Goal: Transaction & Acquisition: Purchase product/service

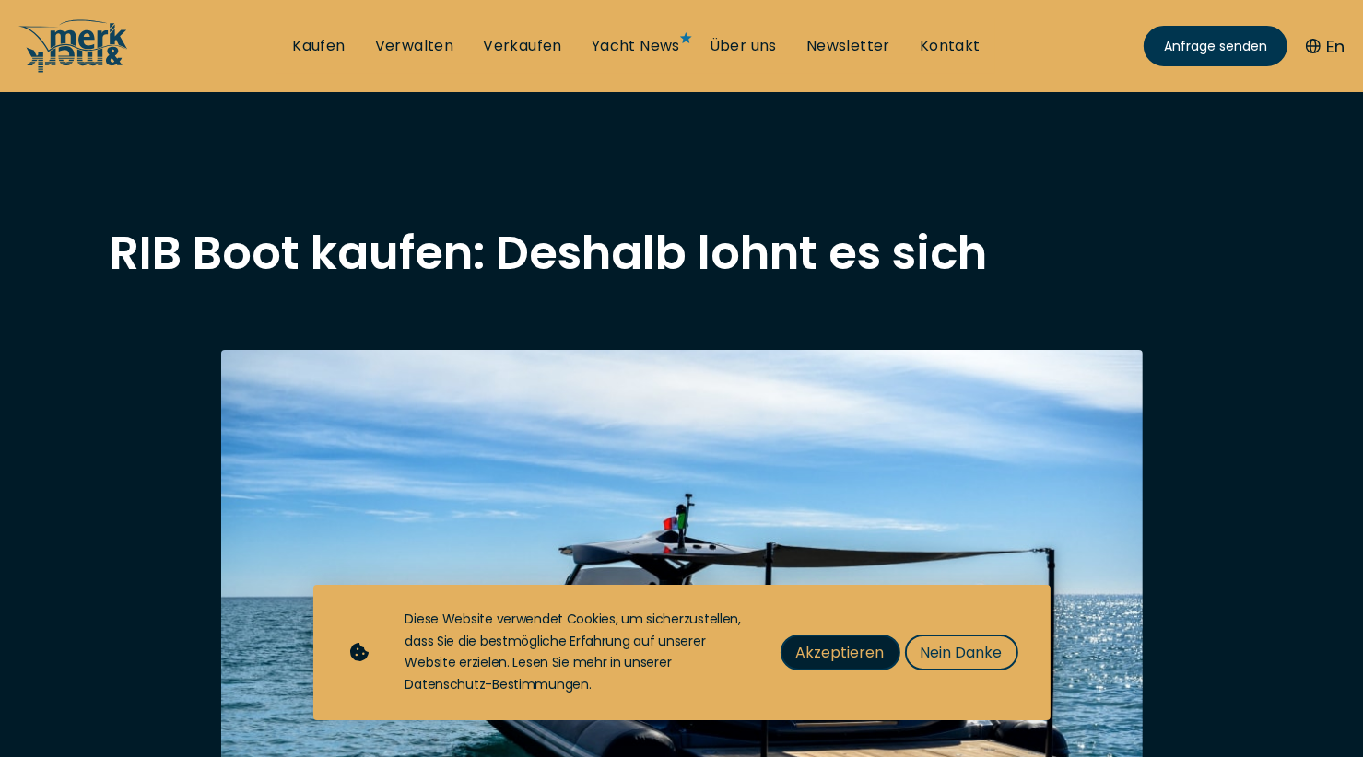
click at [844, 659] on span "Akzeptieren" at bounding box center [840, 652] width 88 height 23
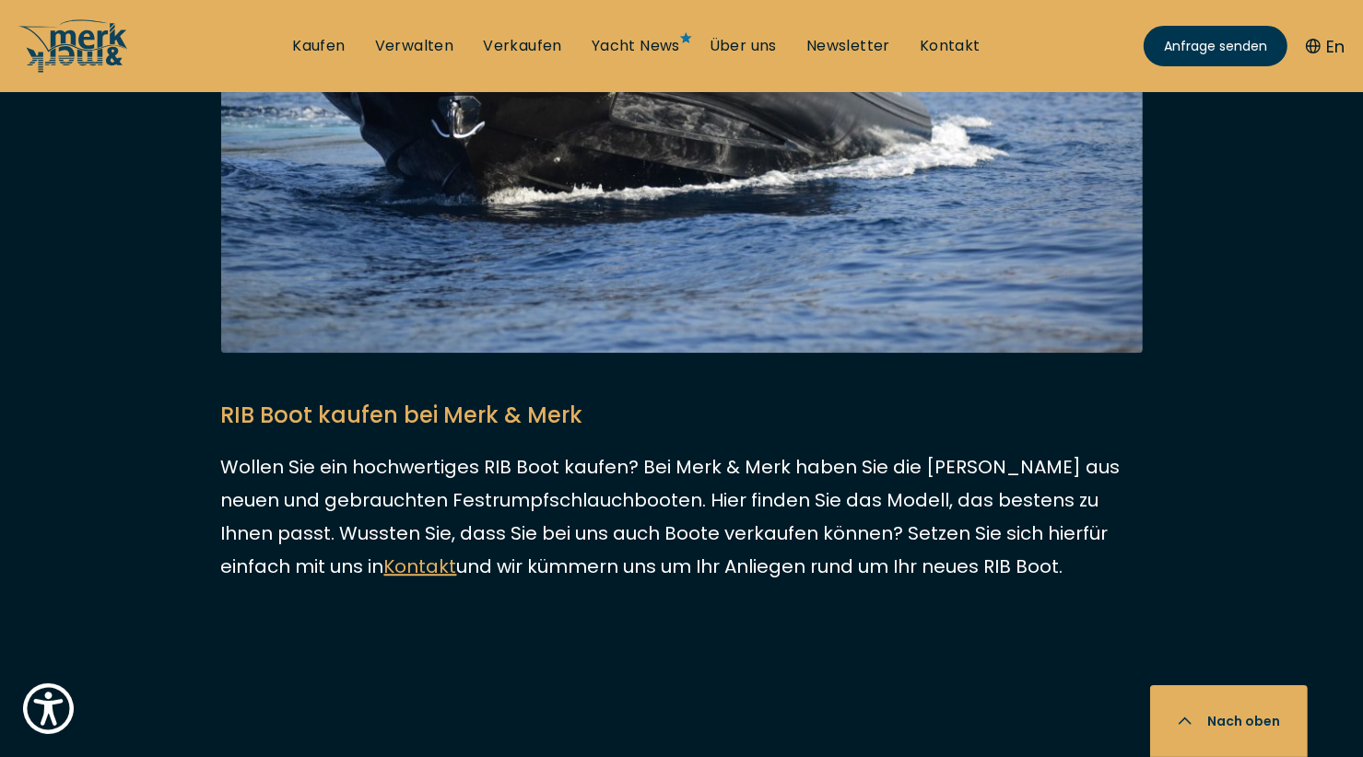
scroll to position [4607, 0]
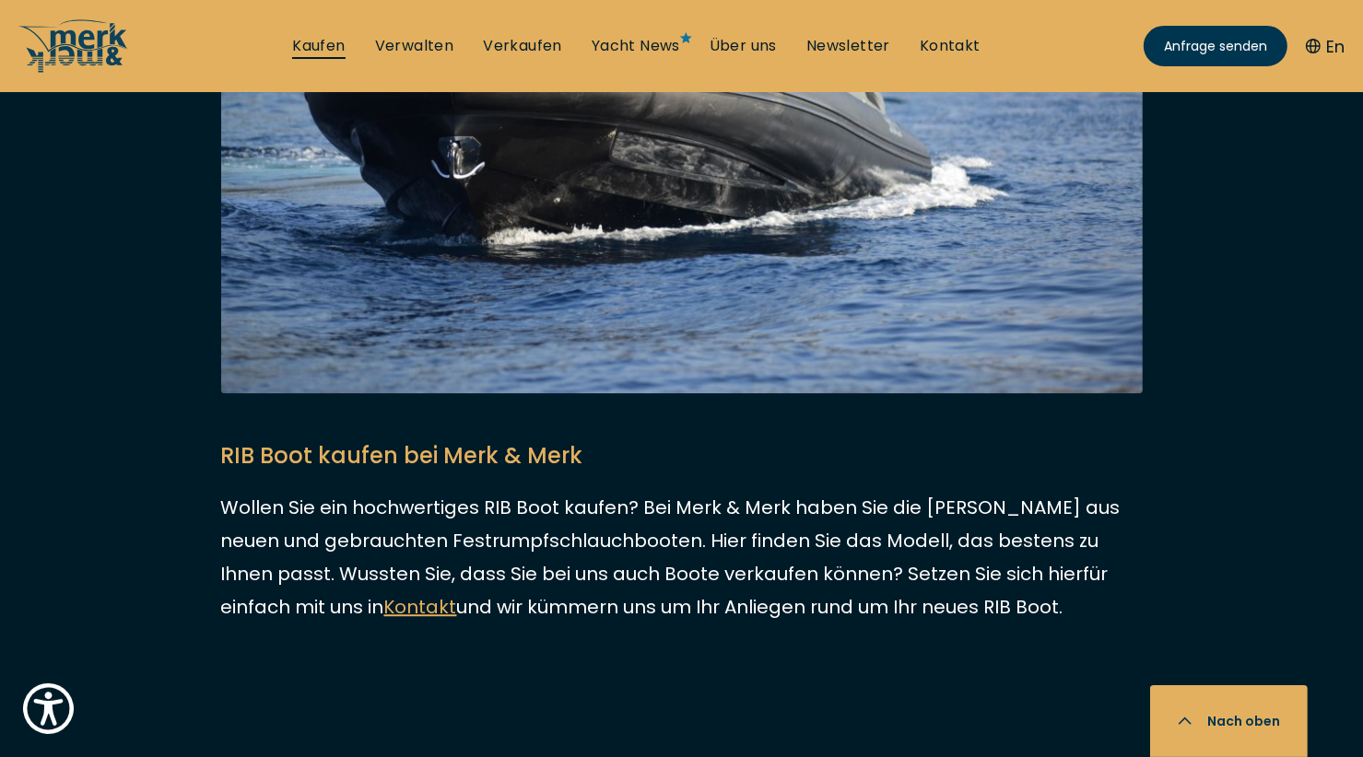
click at [327, 45] on link "Kaufen" at bounding box center [318, 46] width 53 height 20
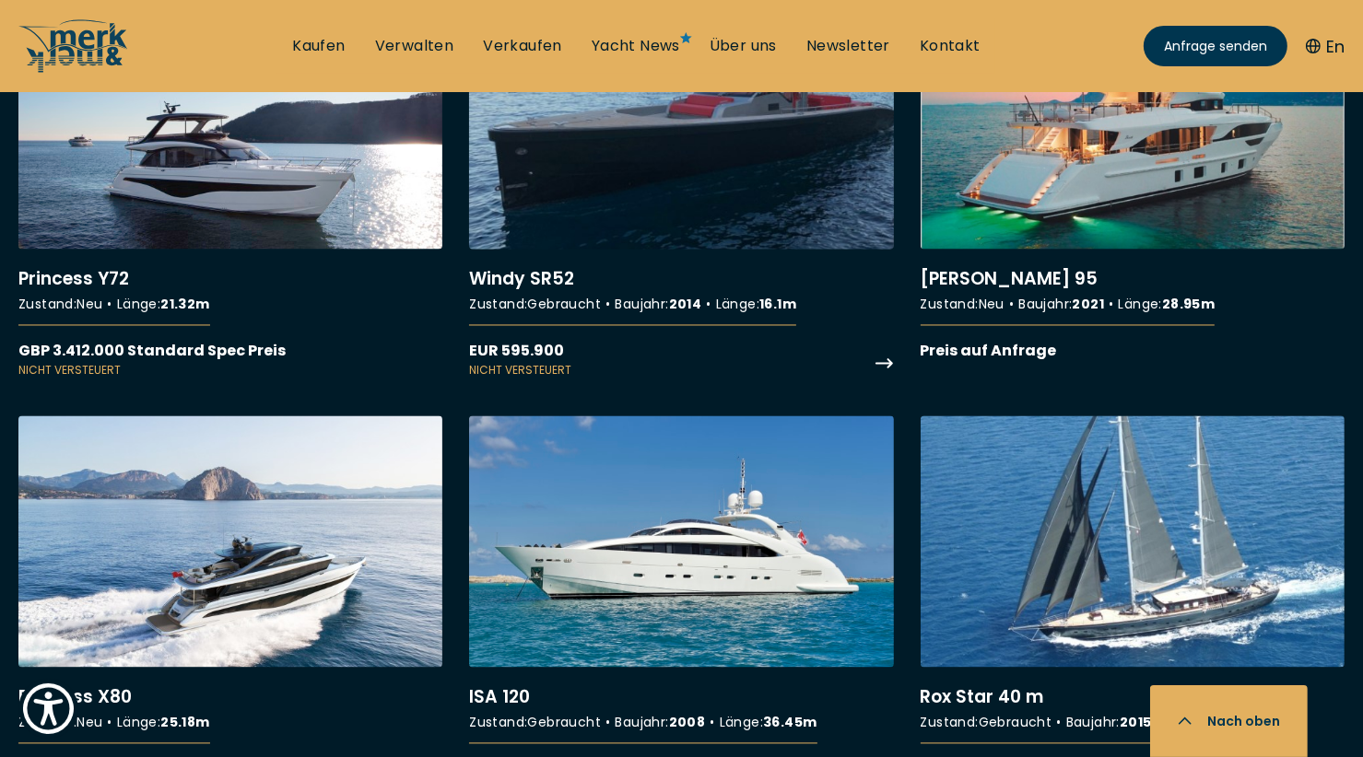
scroll to position [16912, 0]
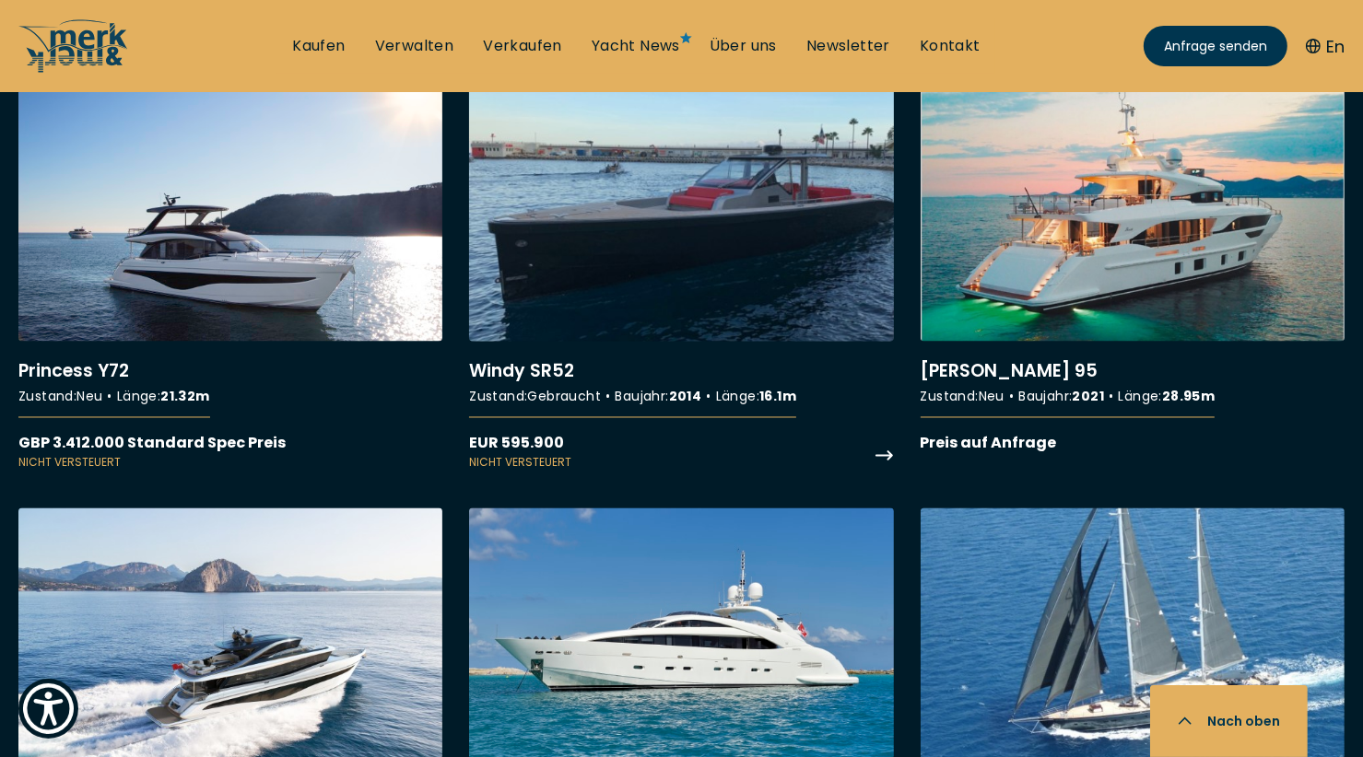
click at [582, 245] on link "More details about Windy SR52" at bounding box center [681, 279] width 424 height 381
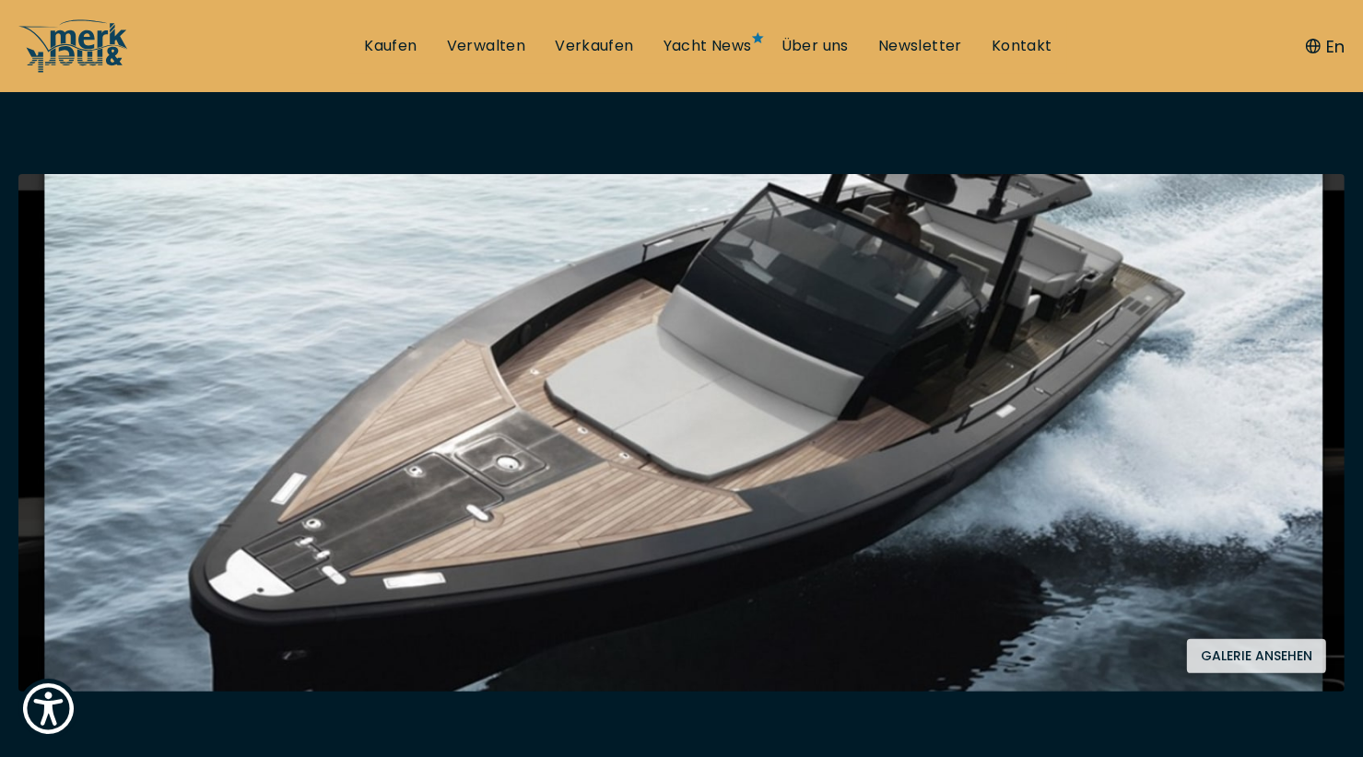
scroll to position [276, 0]
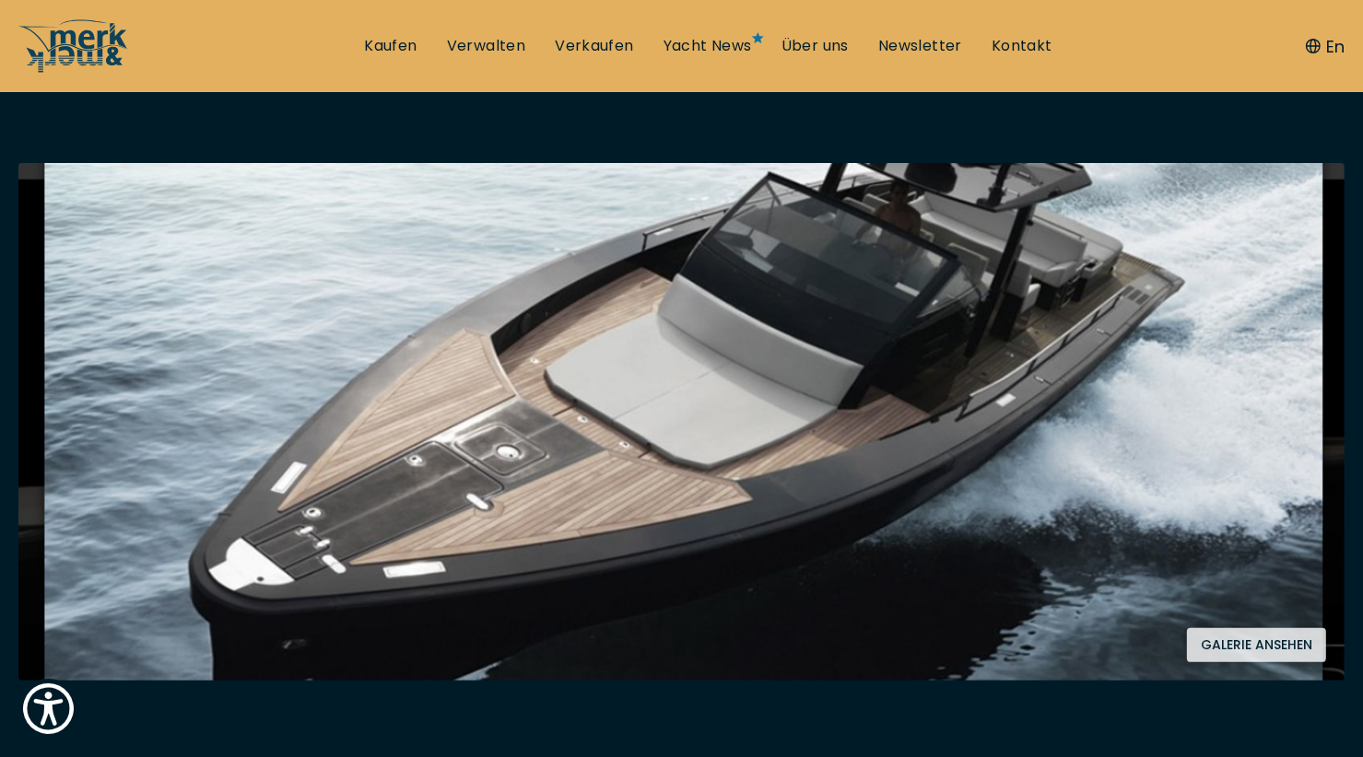
click at [1251, 642] on button "Galerie ansehen" at bounding box center [1256, 645] width 139 height 34
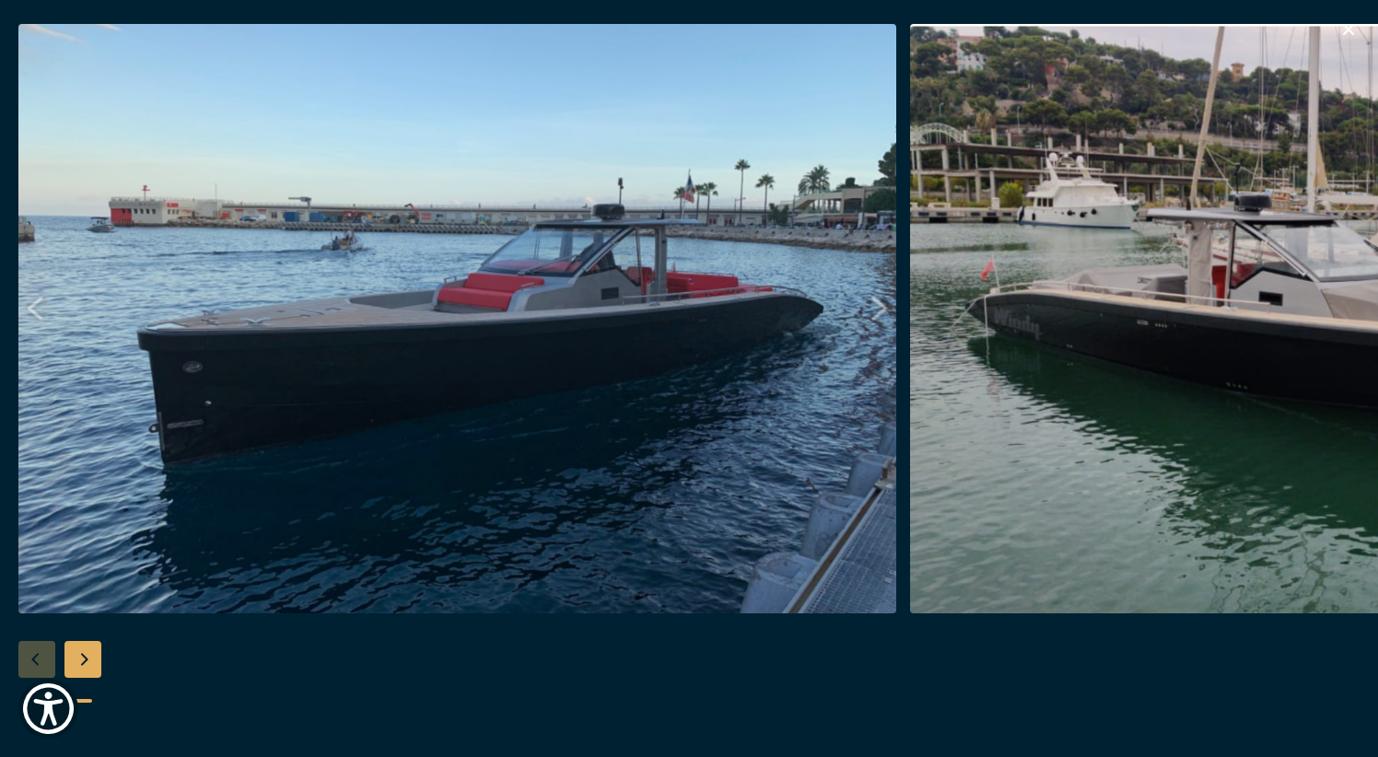
click at [1346, 296] on img "button" at bounding box center [1349, 319] width 878 height 590
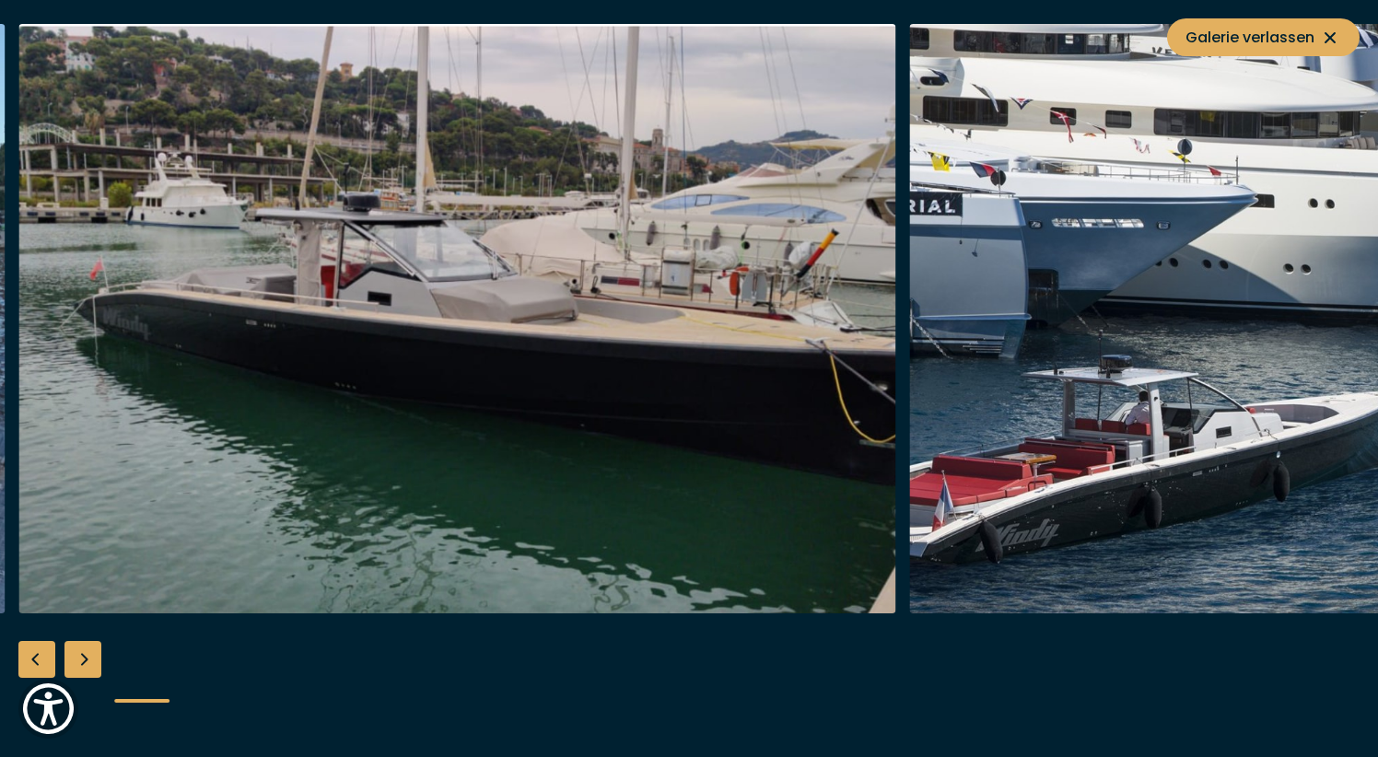
click at [1198, 293] on img "button" at bounding box center [1349, 319] width 878 height 590
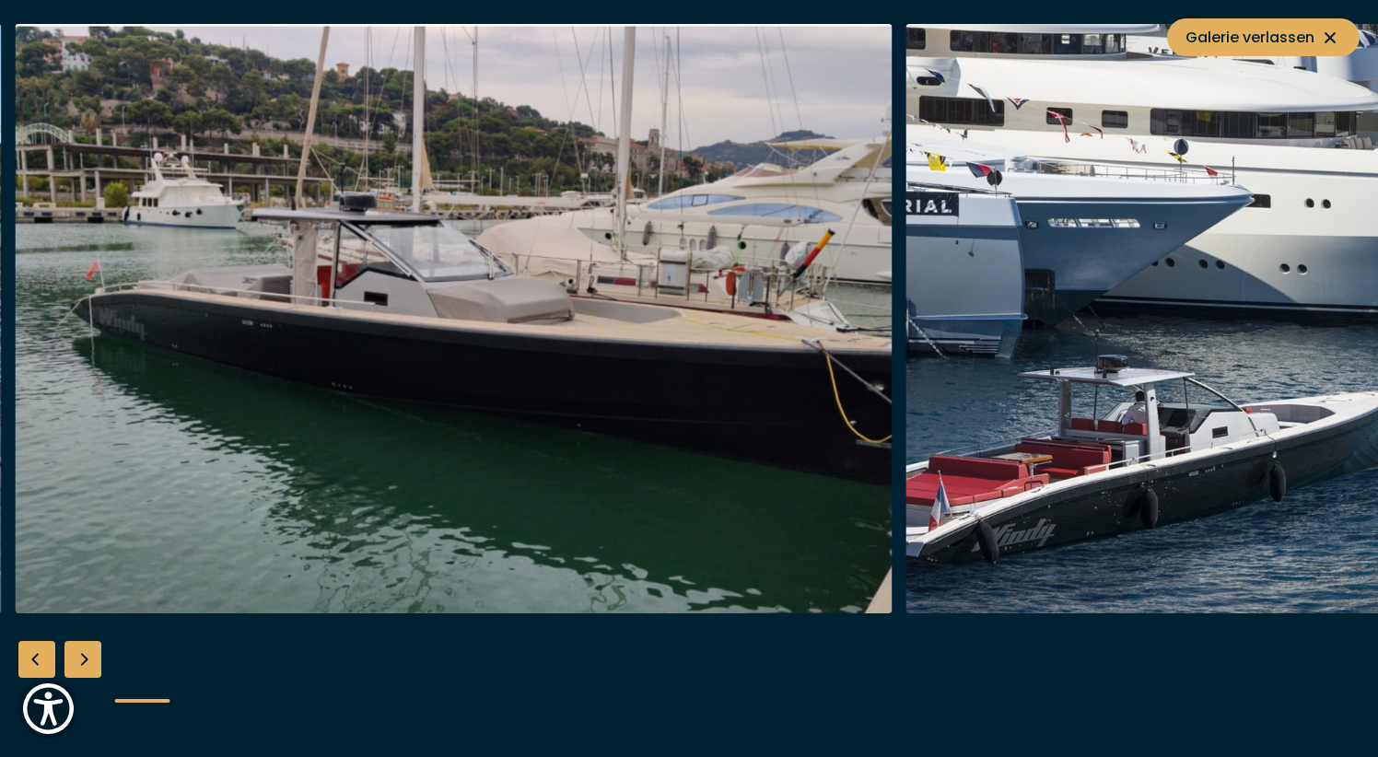
click at [1236, 292] on img "button" at bounding box center [1346, 319] width 878 height 590
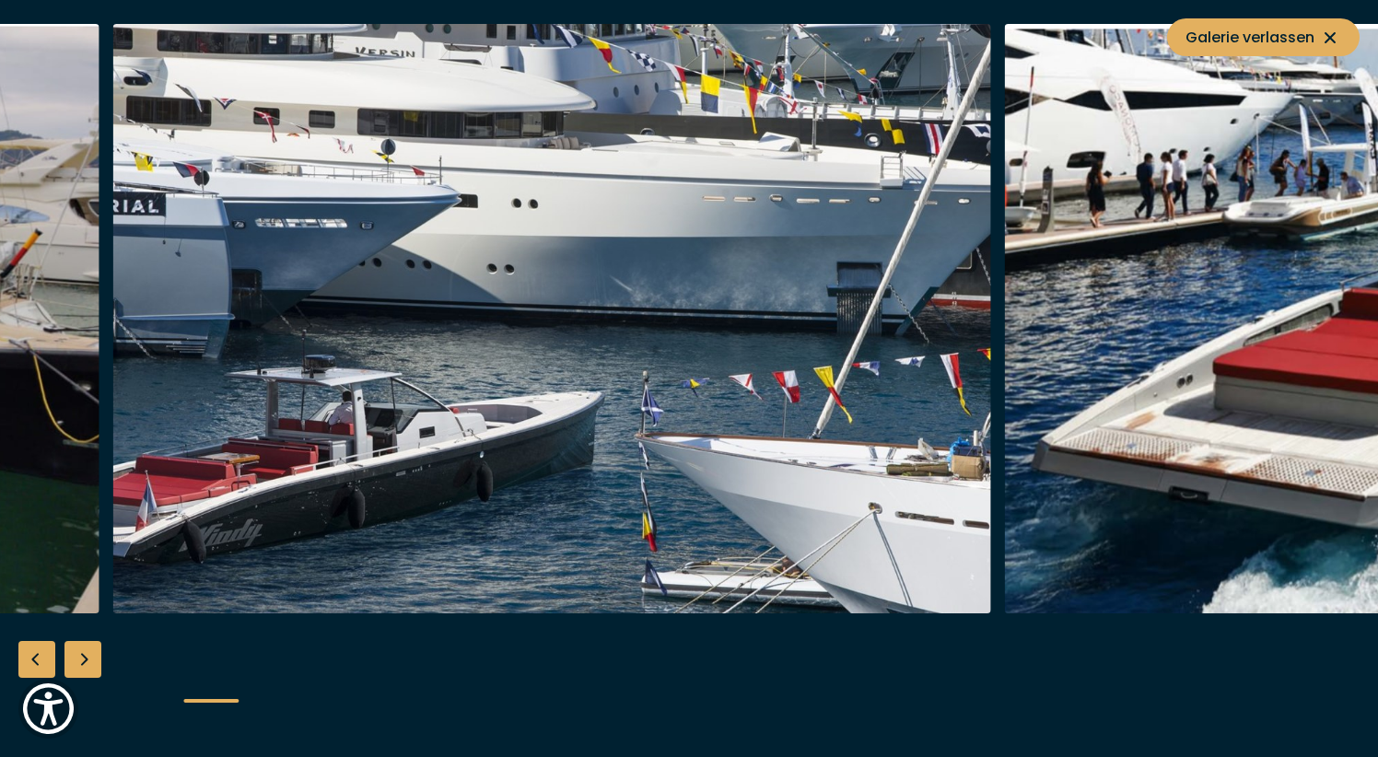
click at [357, 293] on img "button" at bounding box center [552, 319] width 878 height 590
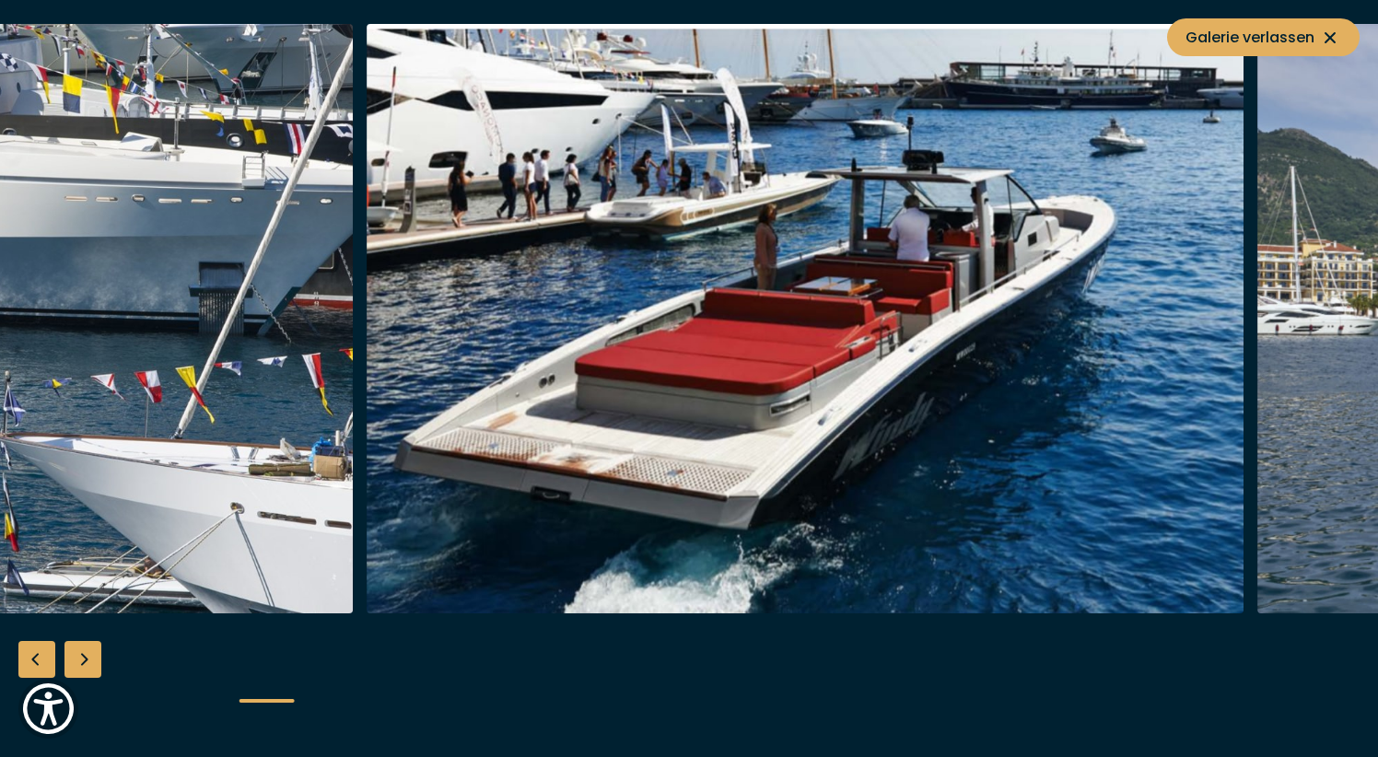
click at [520, 322] on img "button" at bounding box center [806, 319] width 878 height 590
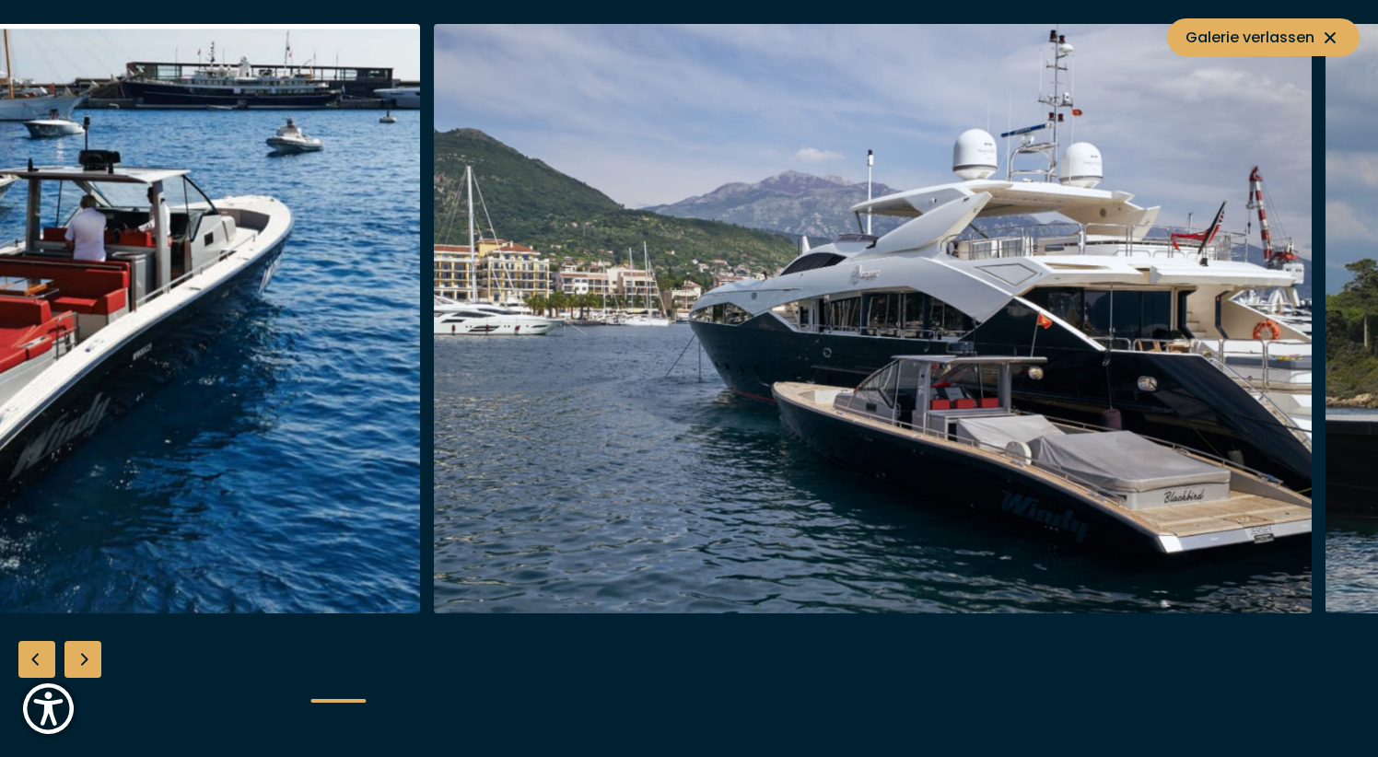
click at [726, 309] on img "button" at bounding box center [873, 319] width 878 height 590
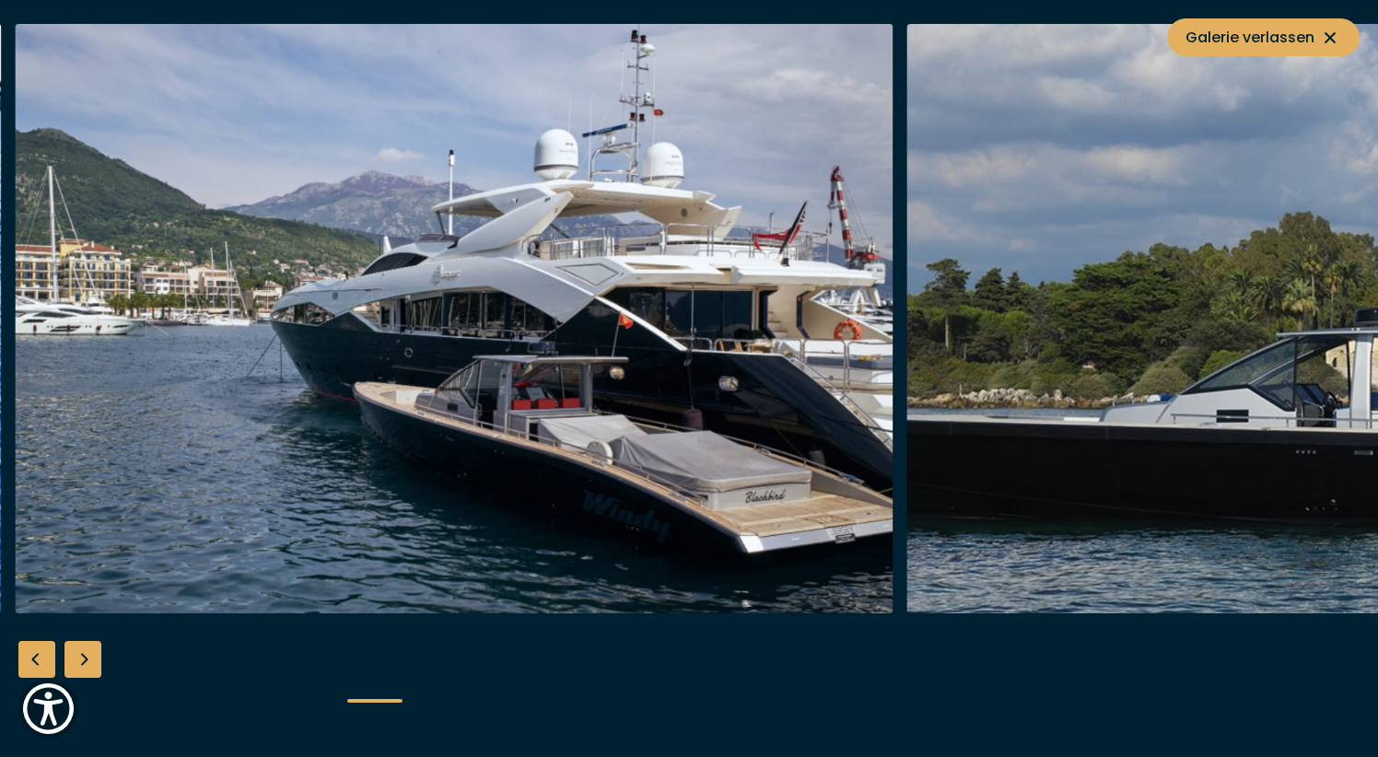
click at [708, 318] on img "button" at bounding box center [455, 319] width 878 height 590
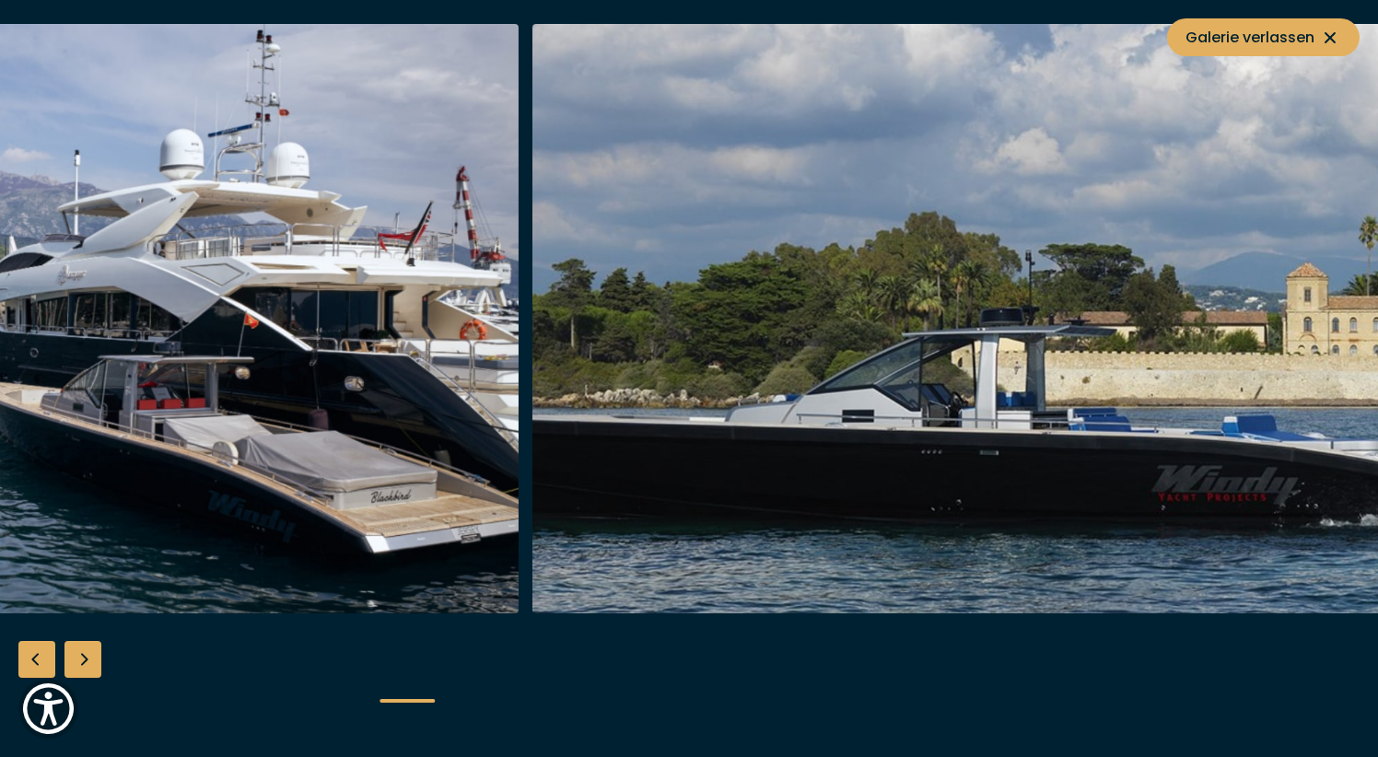
click at [776, 326] on img "button" at bounding box center [972, 319] width 878 height 590
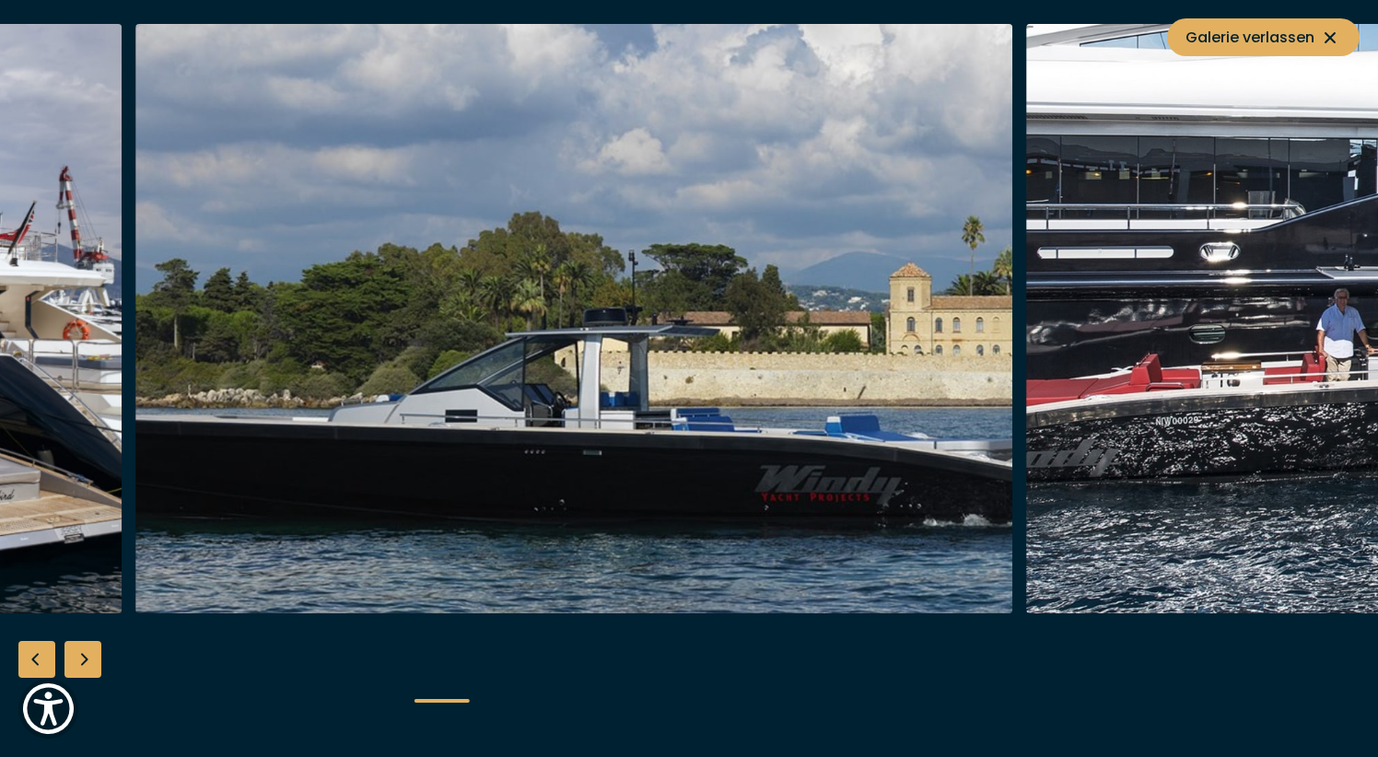
click at [868, 335] on div at bounding box center [581, 319] width 892 height 590
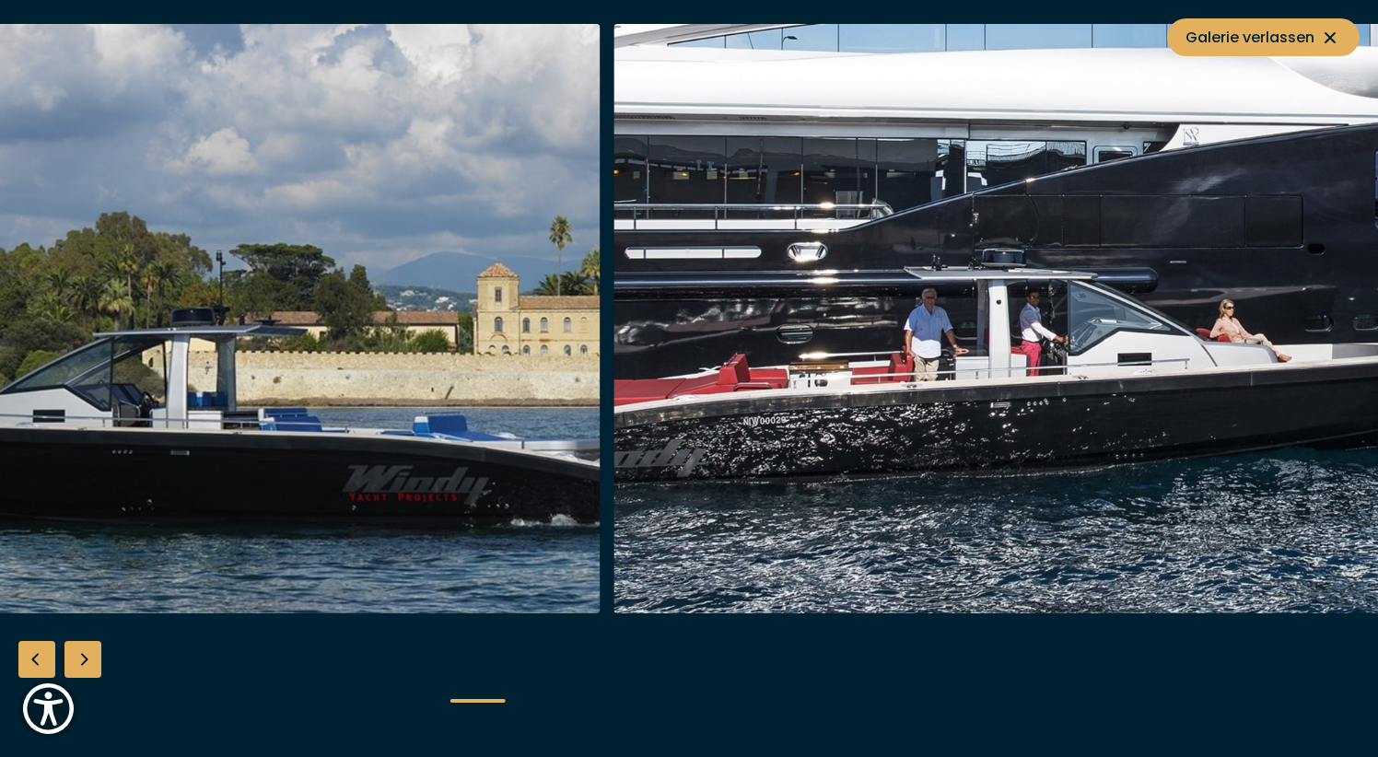
click at [826, 344] on img "button" at bounding box center [1054, 319] width 878 height 590
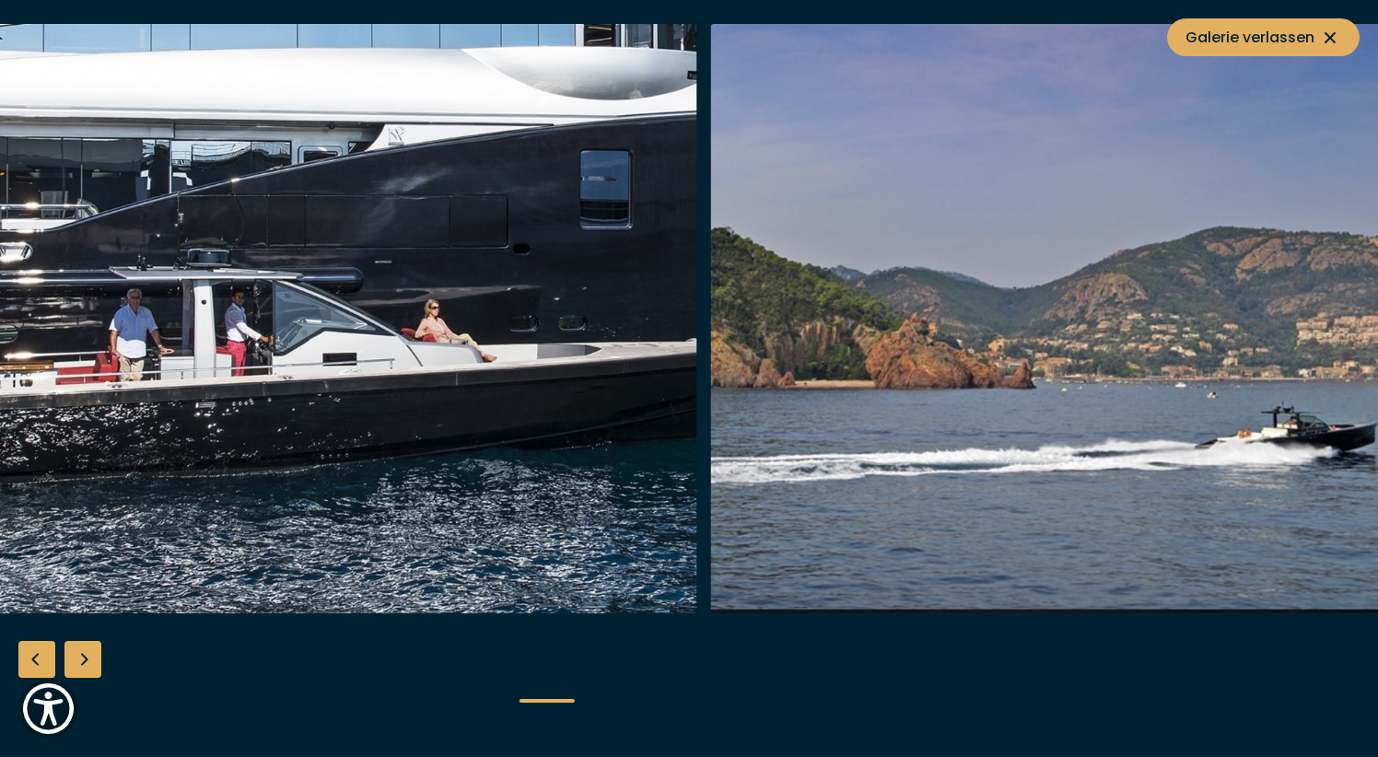
click at [888, 392] on img "button" at bounding box center [1149, 319] width 878 height 590
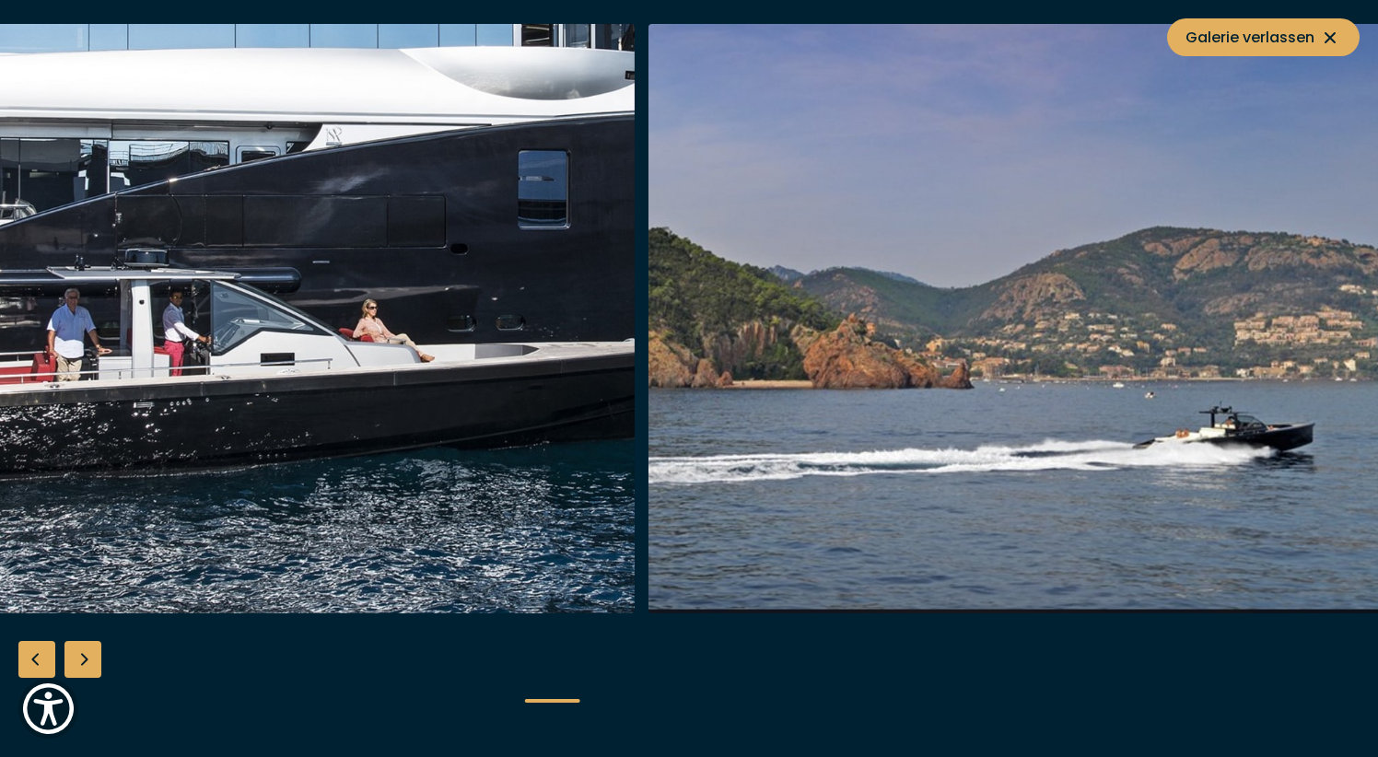
click at [805, 385] on img "button" at bounding box center [1088, 319] width 878 height 590
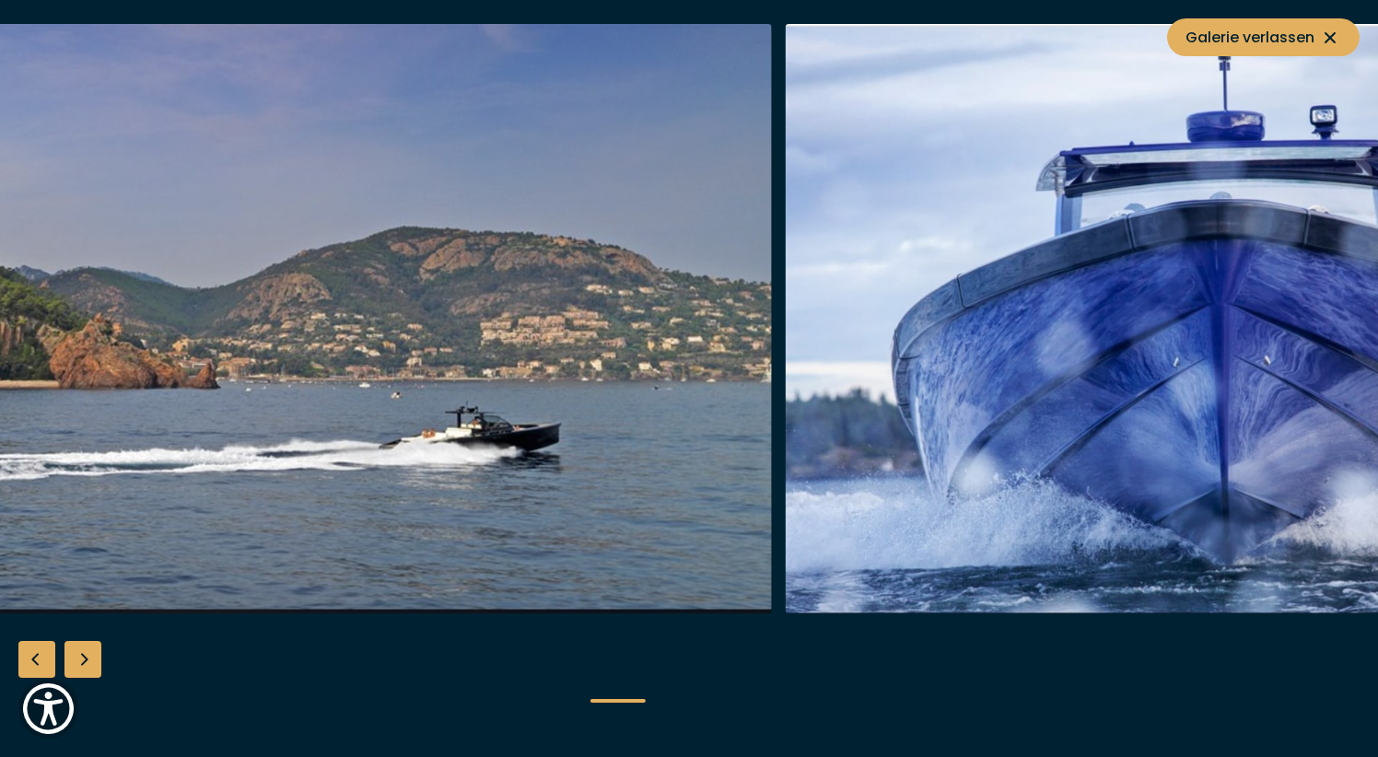
click at [786, 369] on img "button" at bounding box center [1225, 319] width 878 height 590
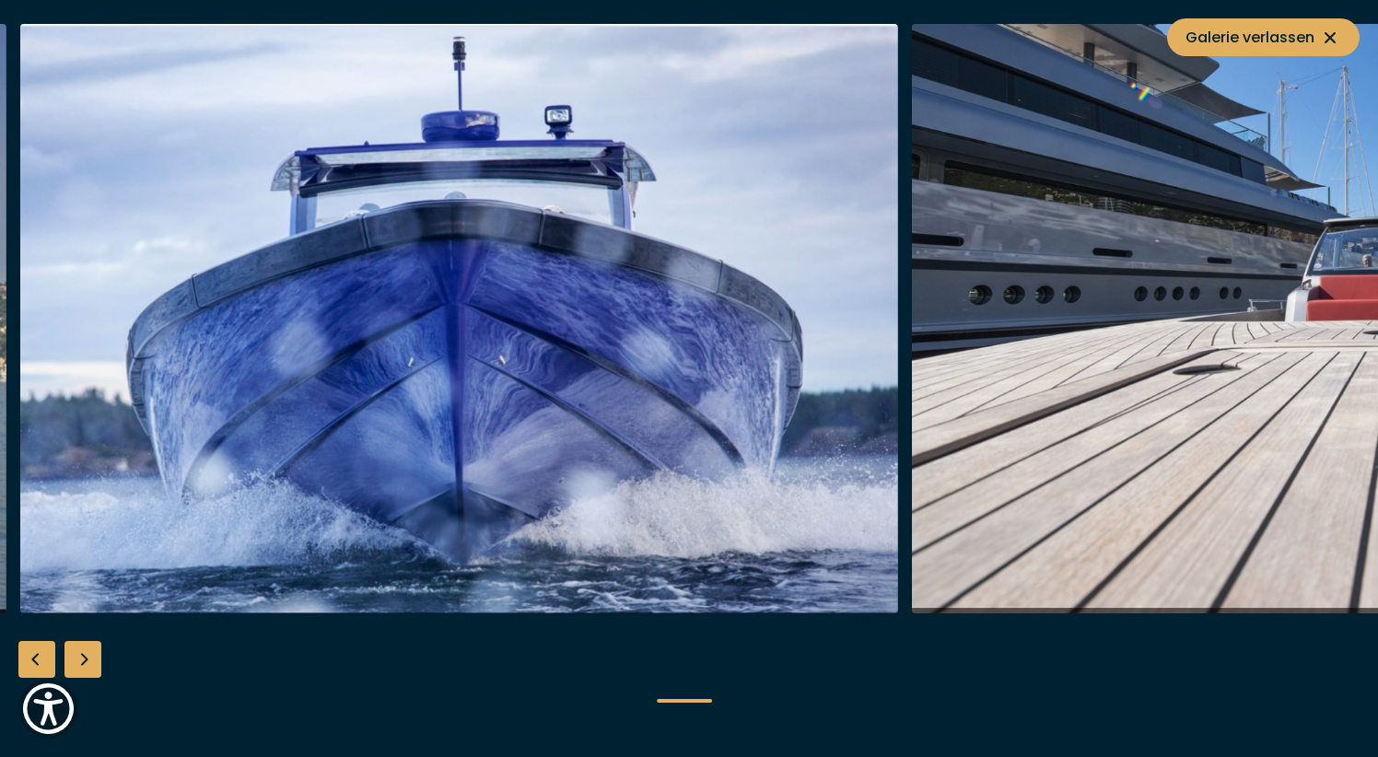
click at [912, 358] on img "button" at bounding box center [1351, 319] width 878 height 590
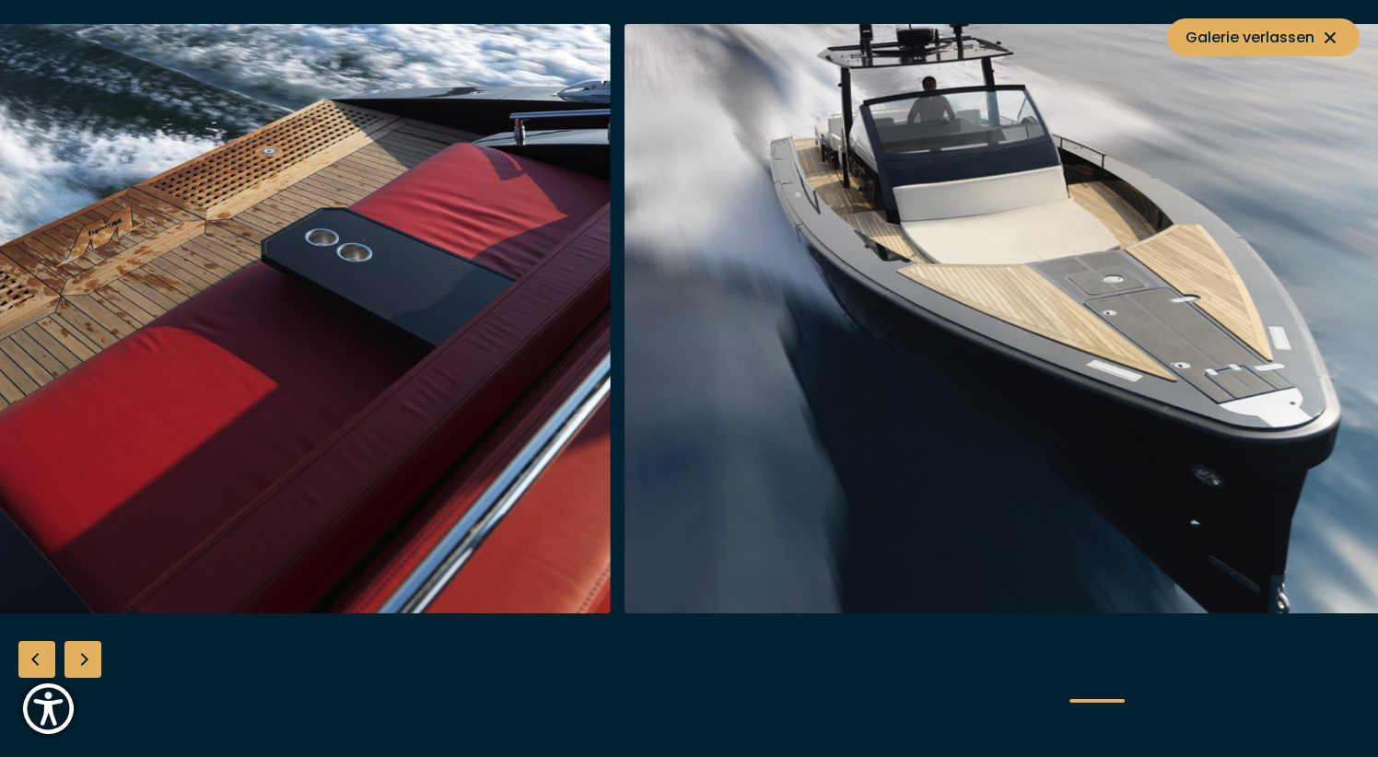
click at [799, 424] on img "button" at bounding box center [1063, 319] width 878 height 590
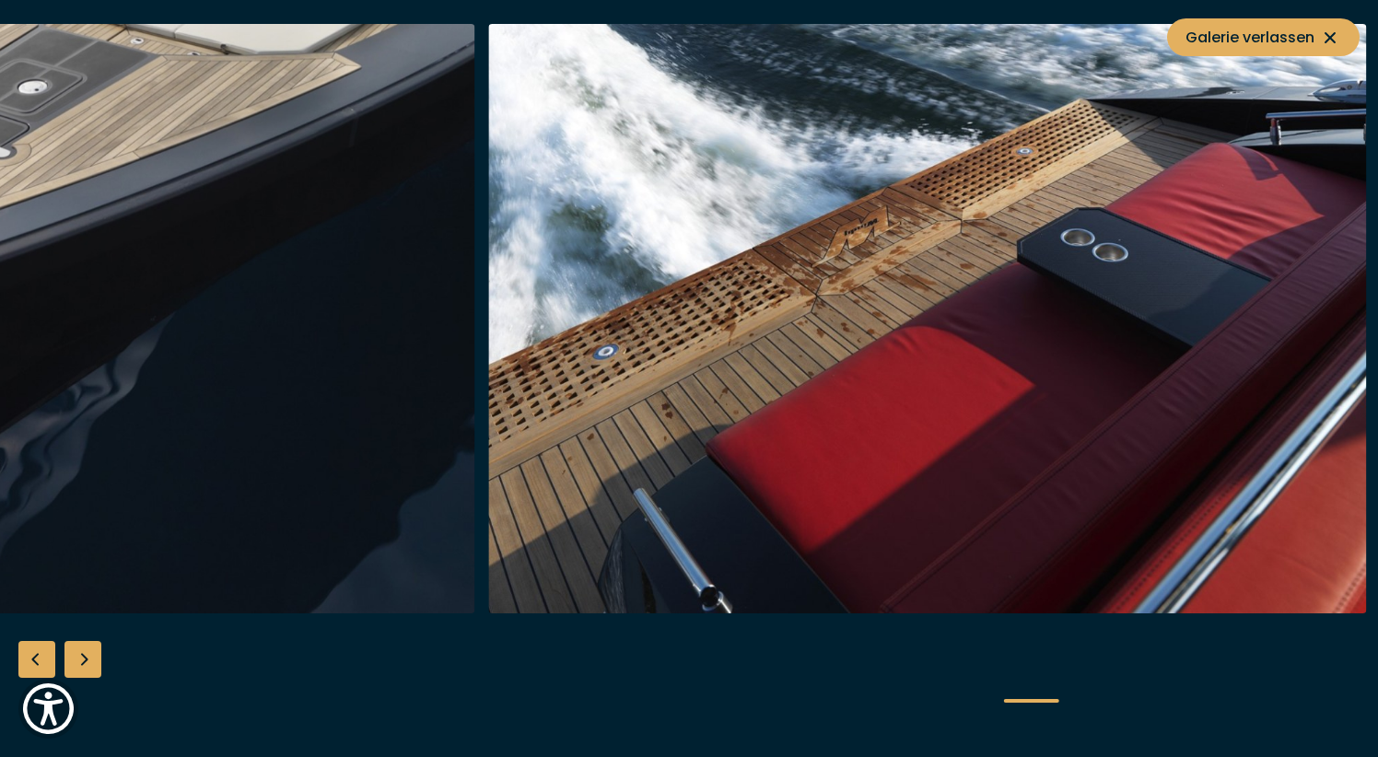
click at [475, 397] on img "button" at bounding box center [36, 319] width 878 height 590
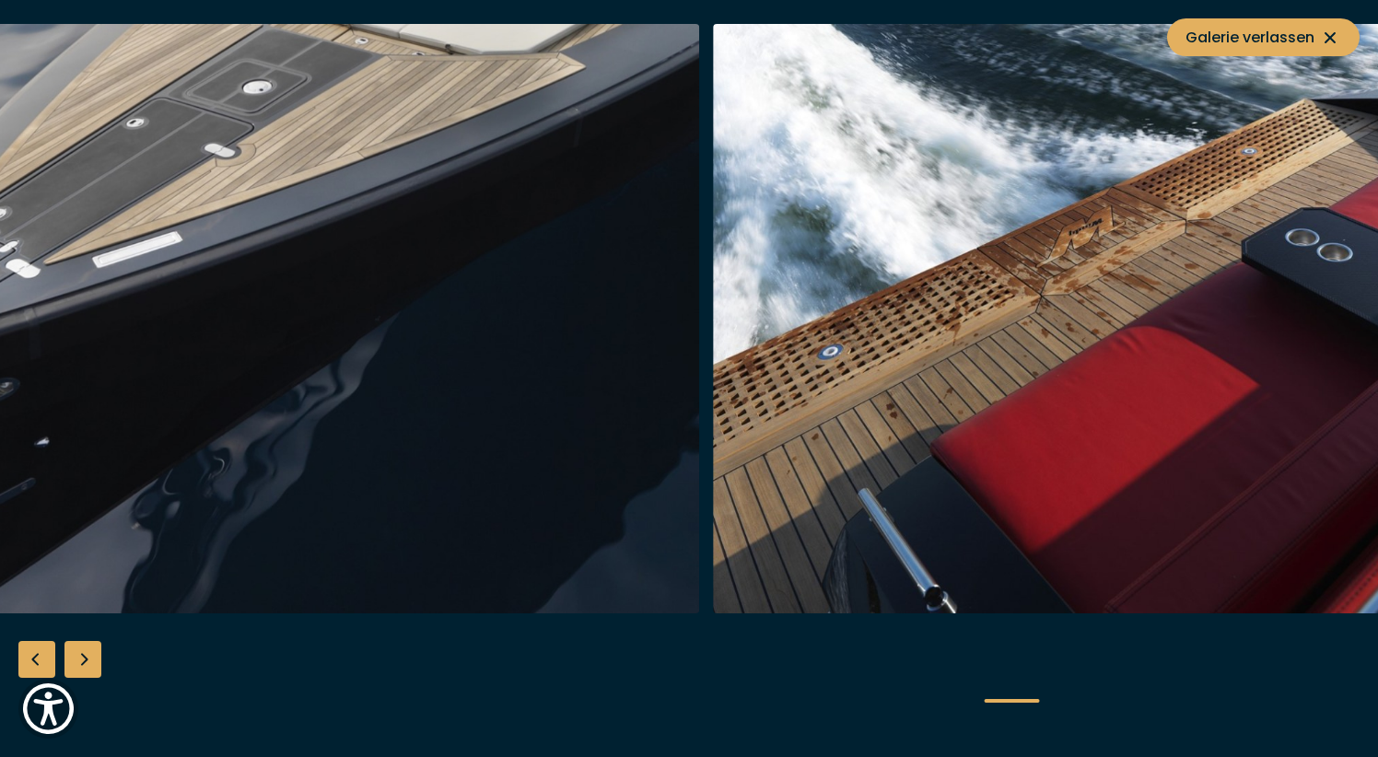
click at [1264, 23] on button "Galerie verlassen" at bounding box center [1263, 37] width 193 height 38
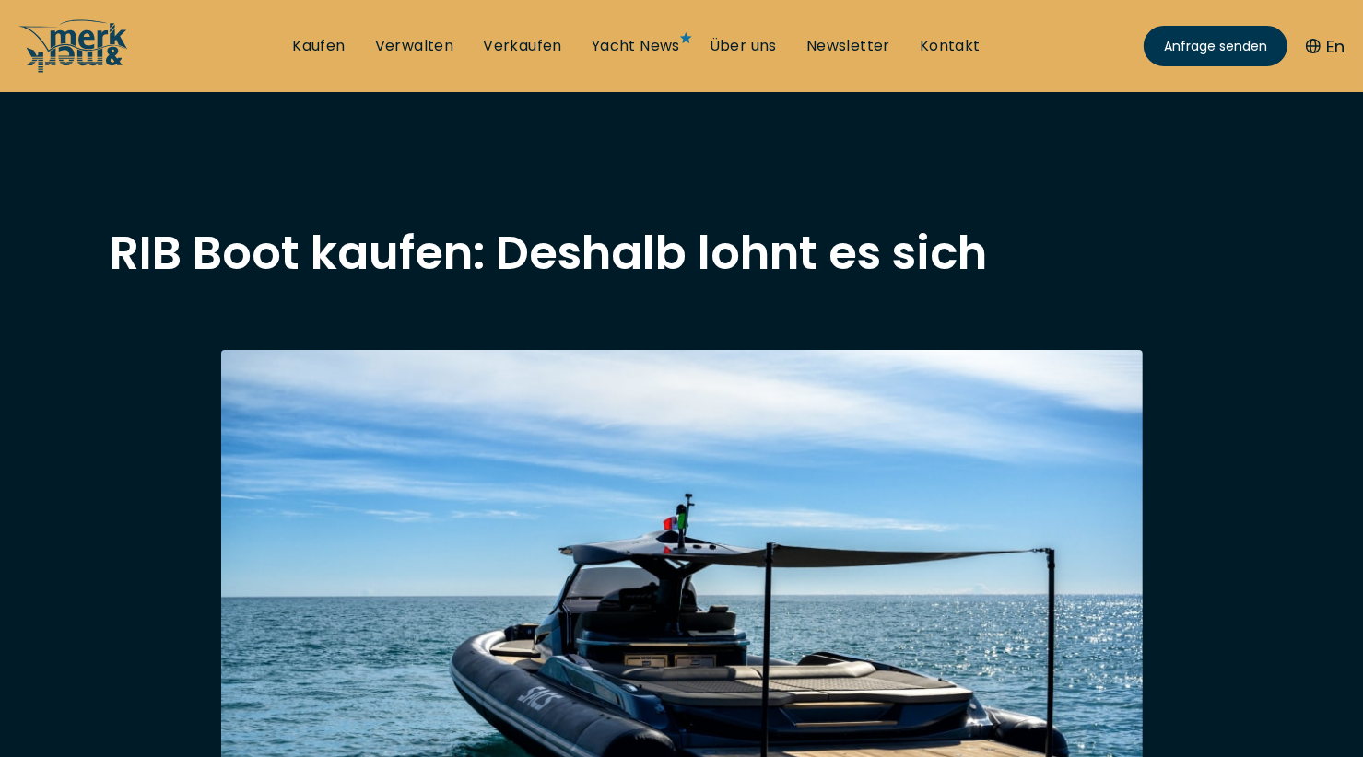
click at [321, 53] on link "Kaufen" at bounding box center [318, 46] width 53 height 20
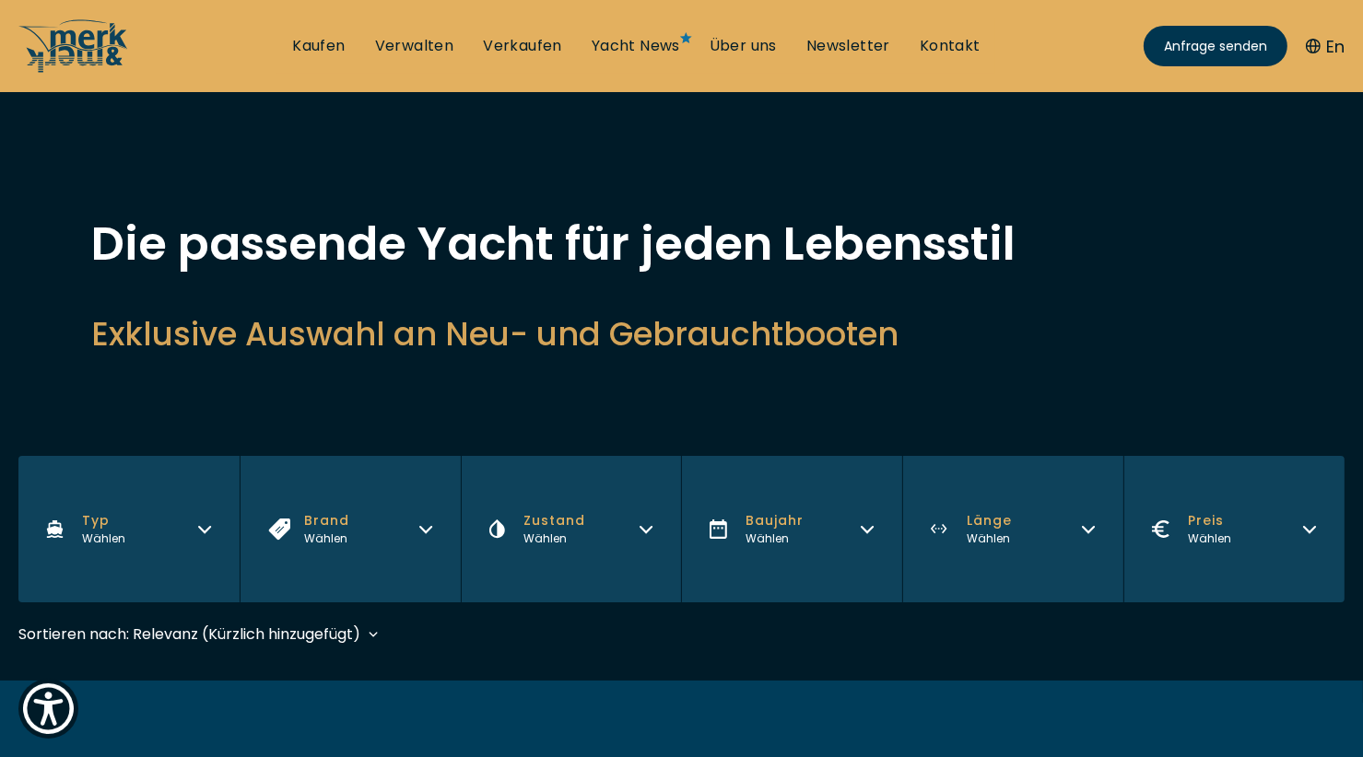
click at [204, 527] on icon "button" at bounding box center [204, 527] width 15 height 15
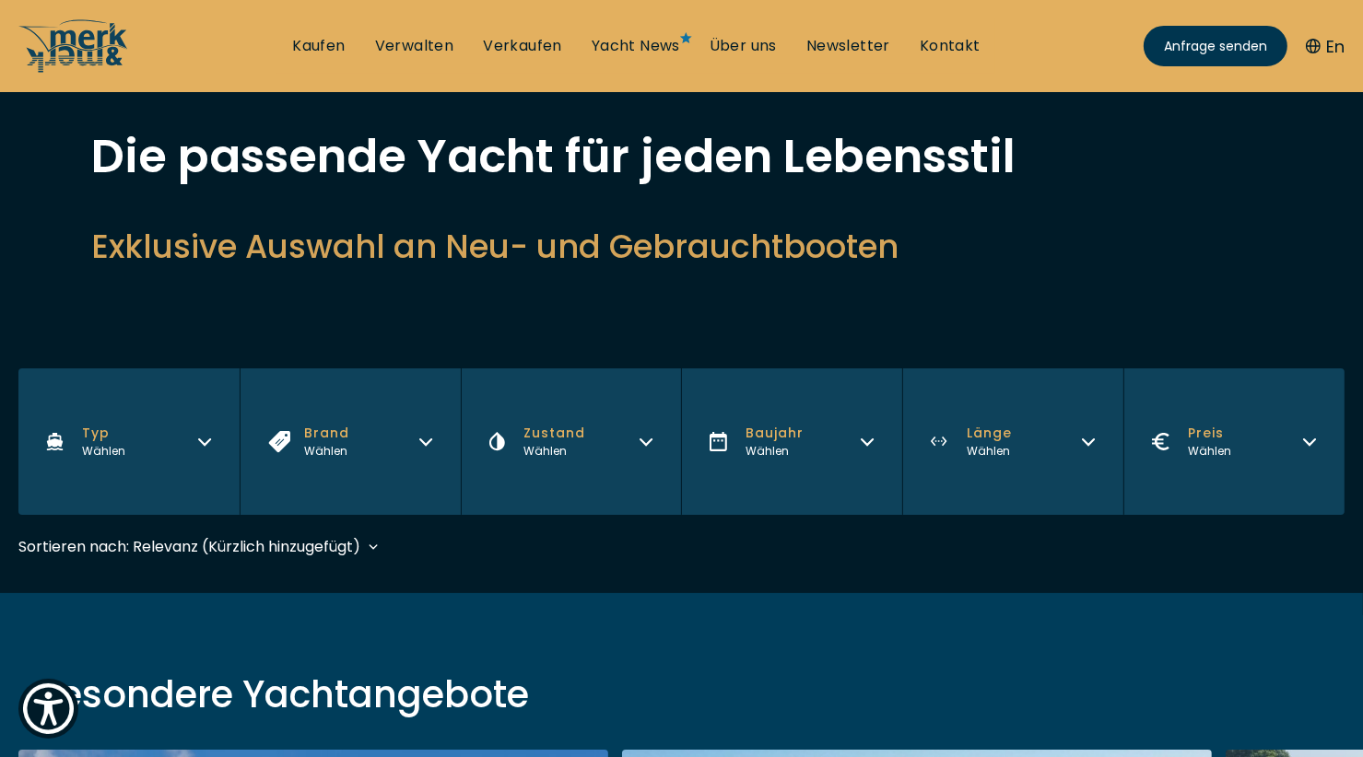
scroll to position [92, 0]
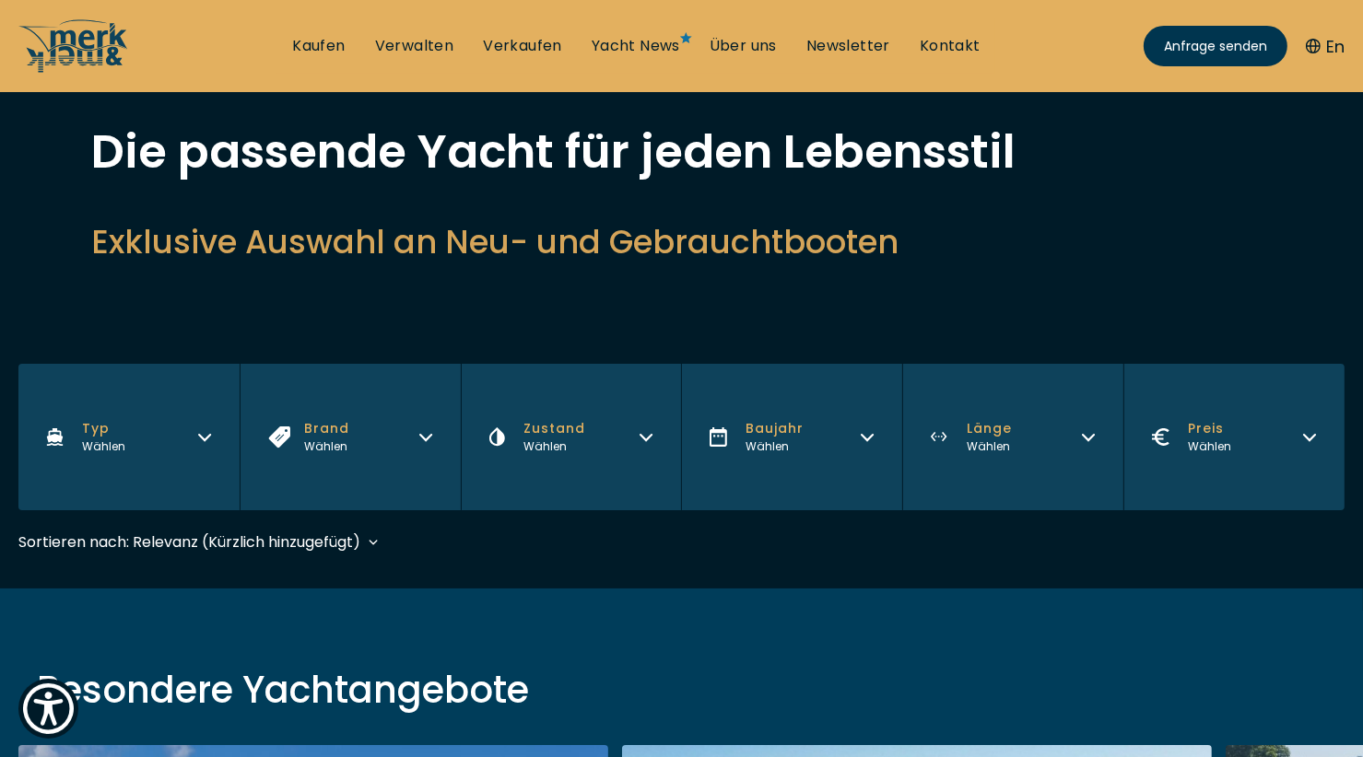
click at [214, 443] on button "Typ Wählen" at bounding box center [128, 437] width 221 height 146
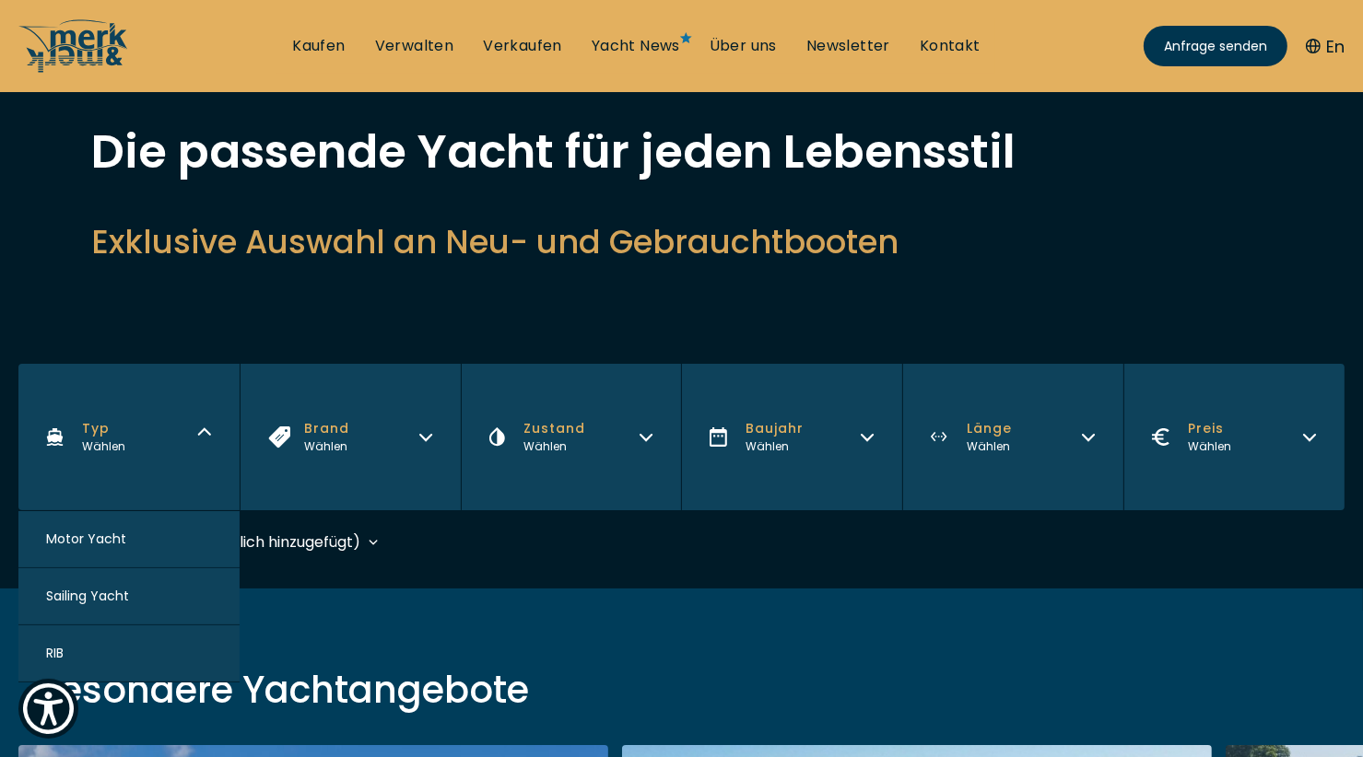
click at [66, 639] on button "RIB" at bounding box center [128, 654] width 221 height 57
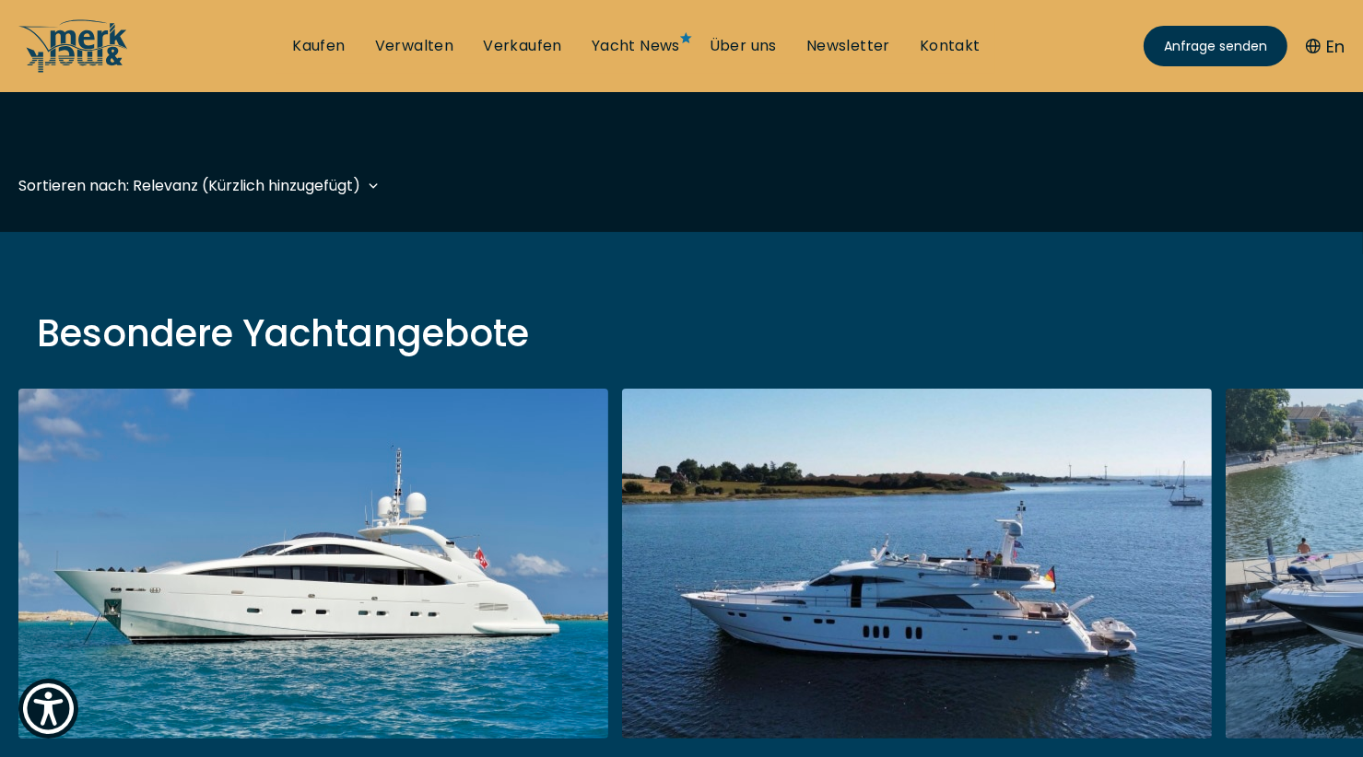
scroll to position [456, 0]
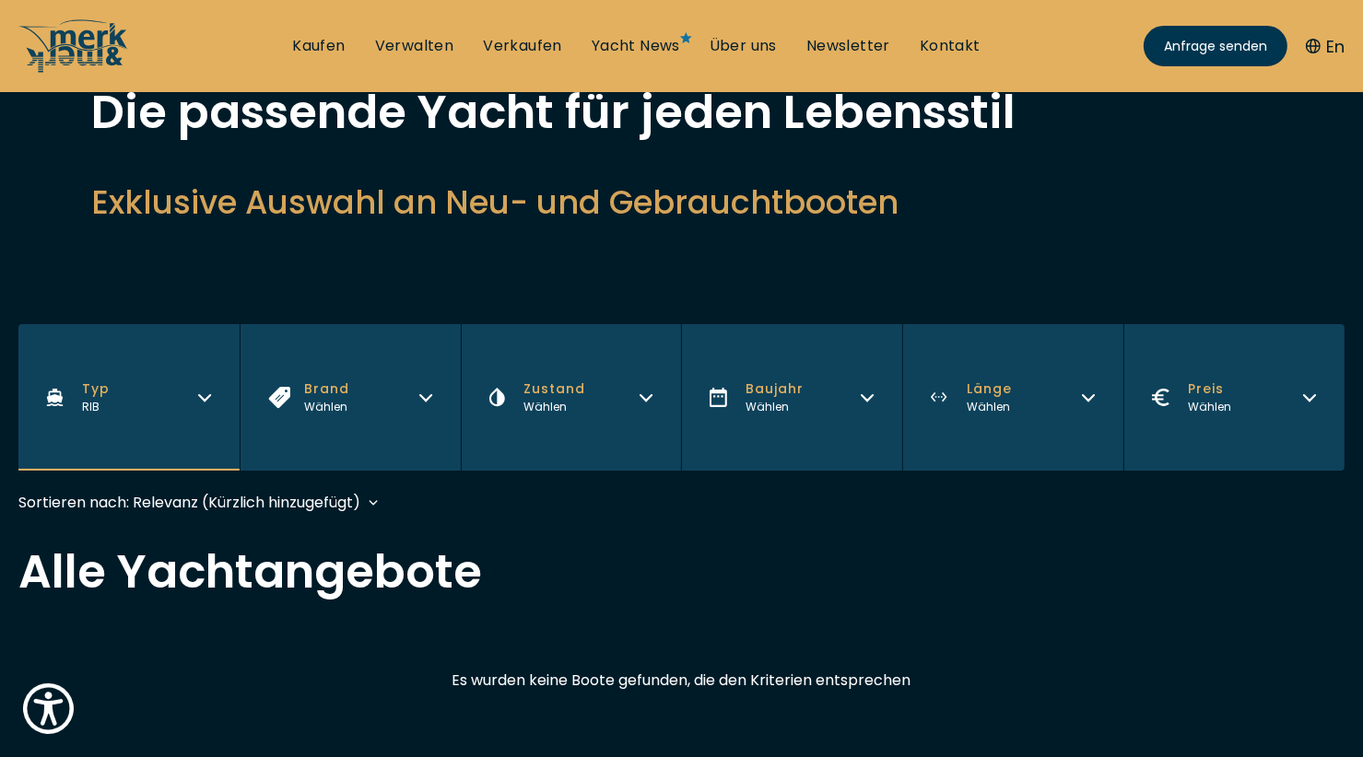
scroll to position [92, 0]
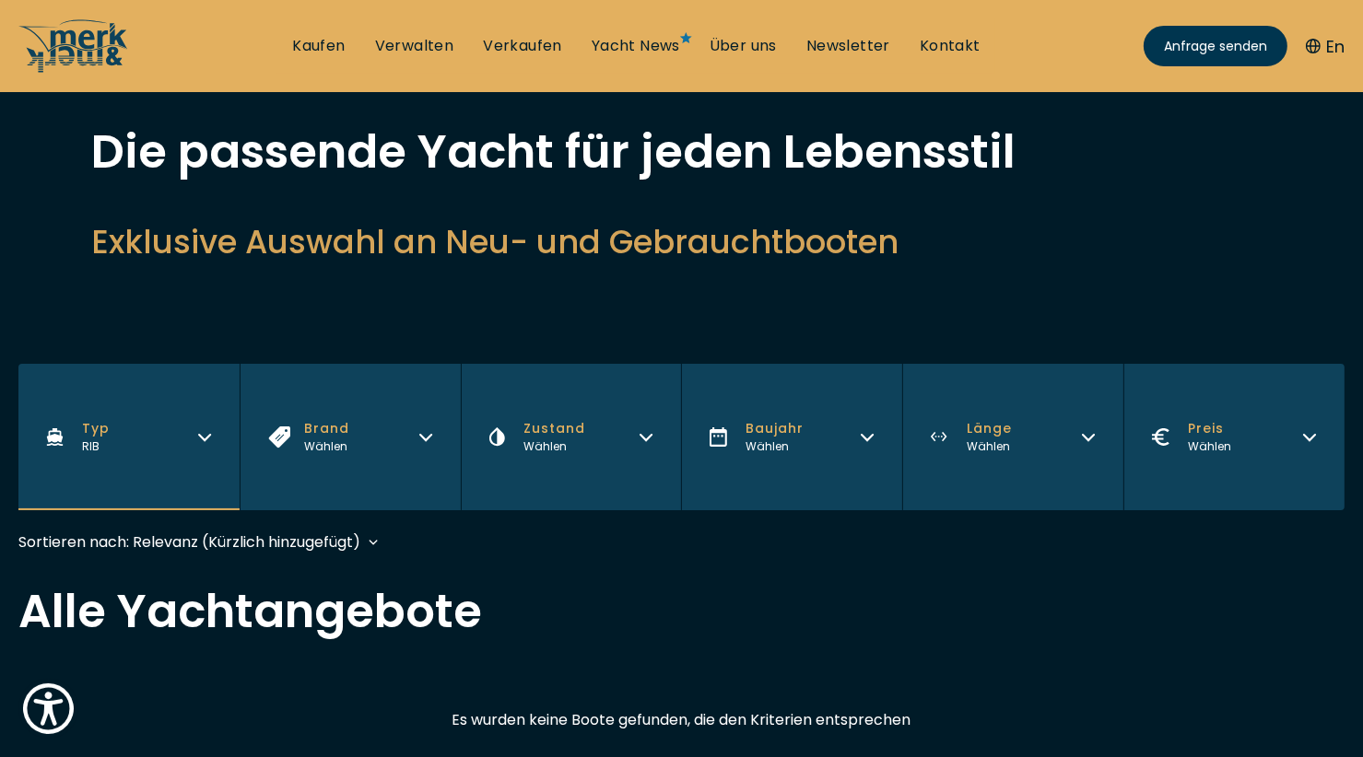
click at [210, 451] on button "Typ RIB" at bounding box center [128, 437] width 221 height 146
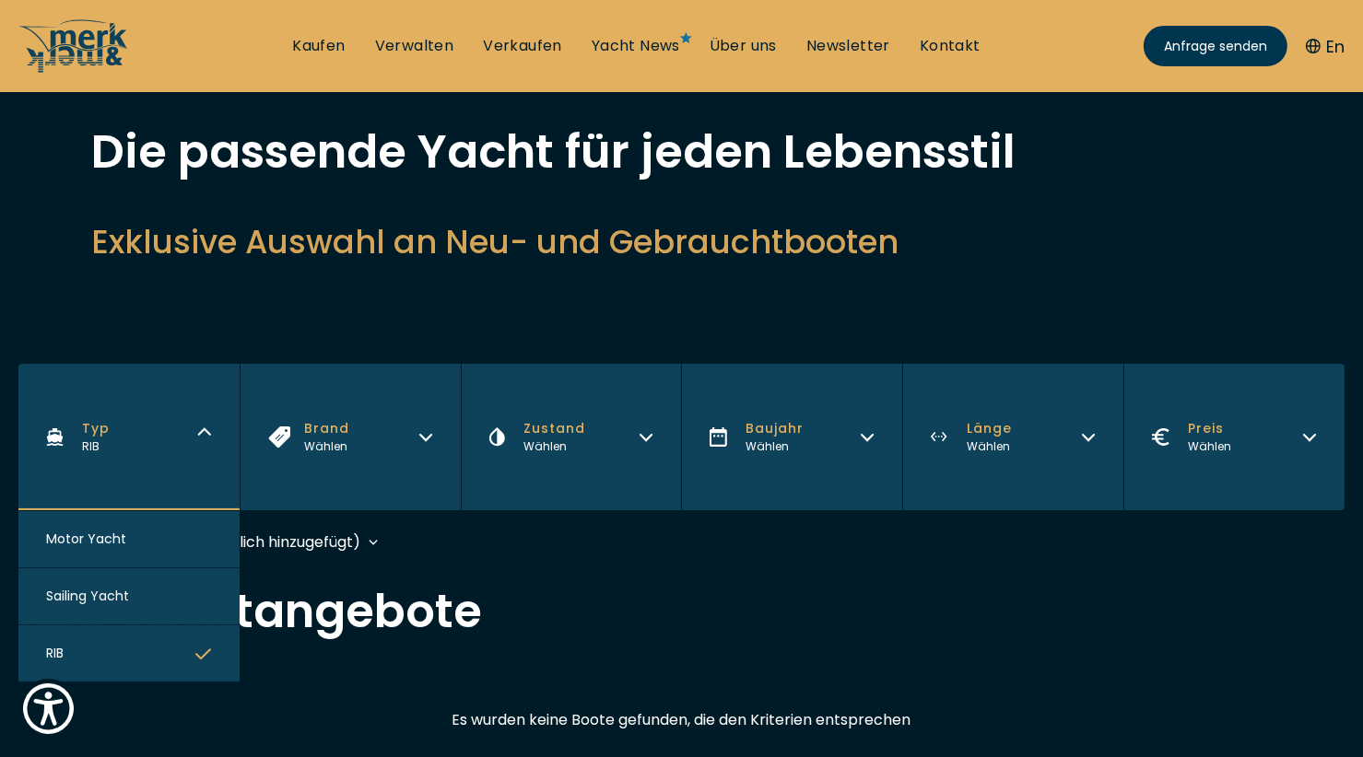
click at [107, 545] on span "Motor Yacht" at bounding box center [86, 539] width 80 height 19
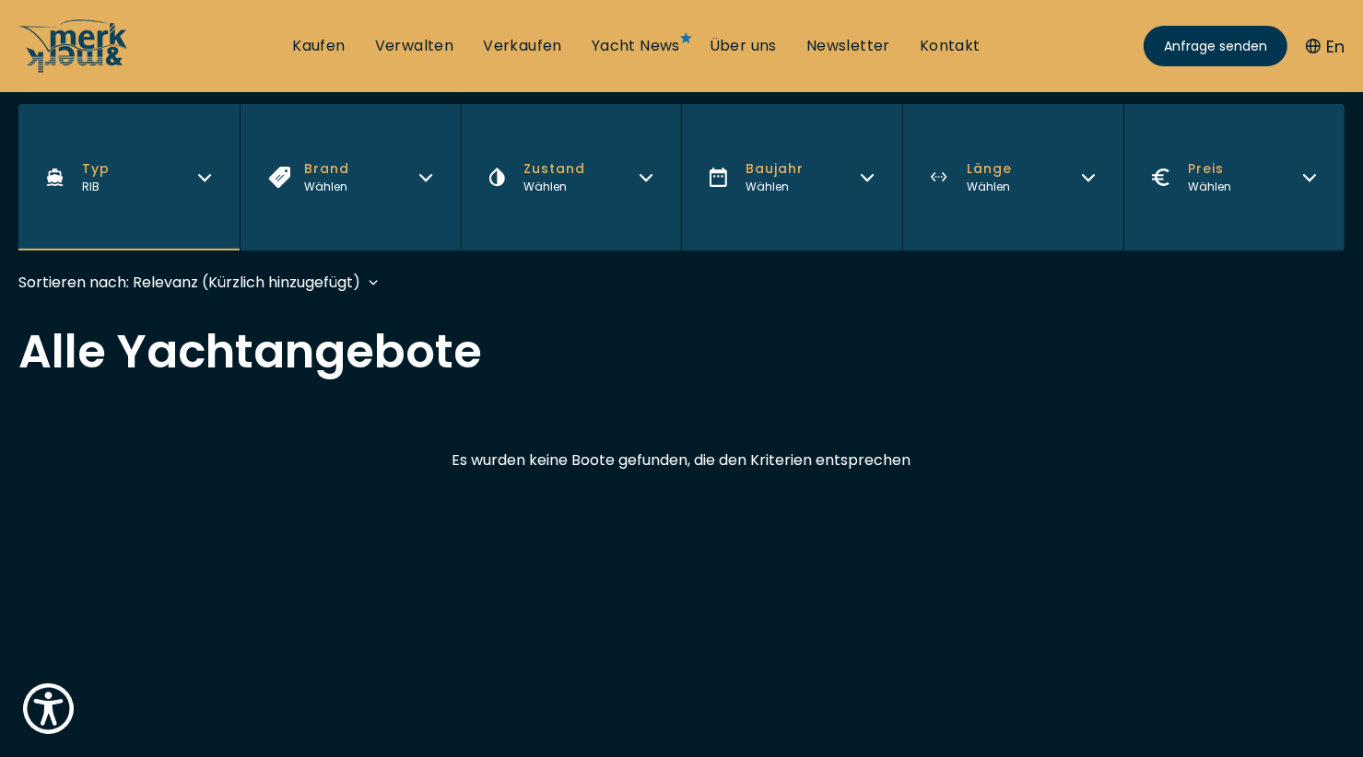
scroll to position [429, 0]
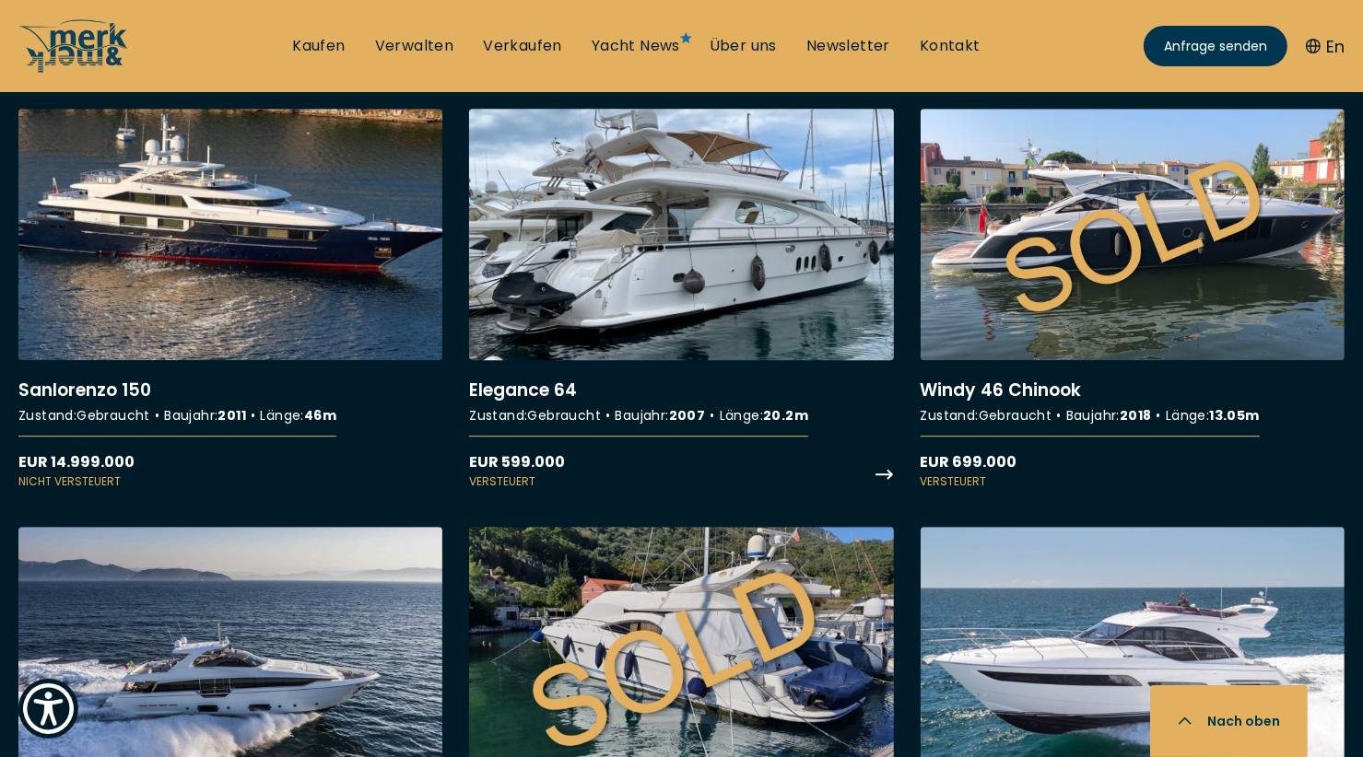
scroll to position [11885, 0]
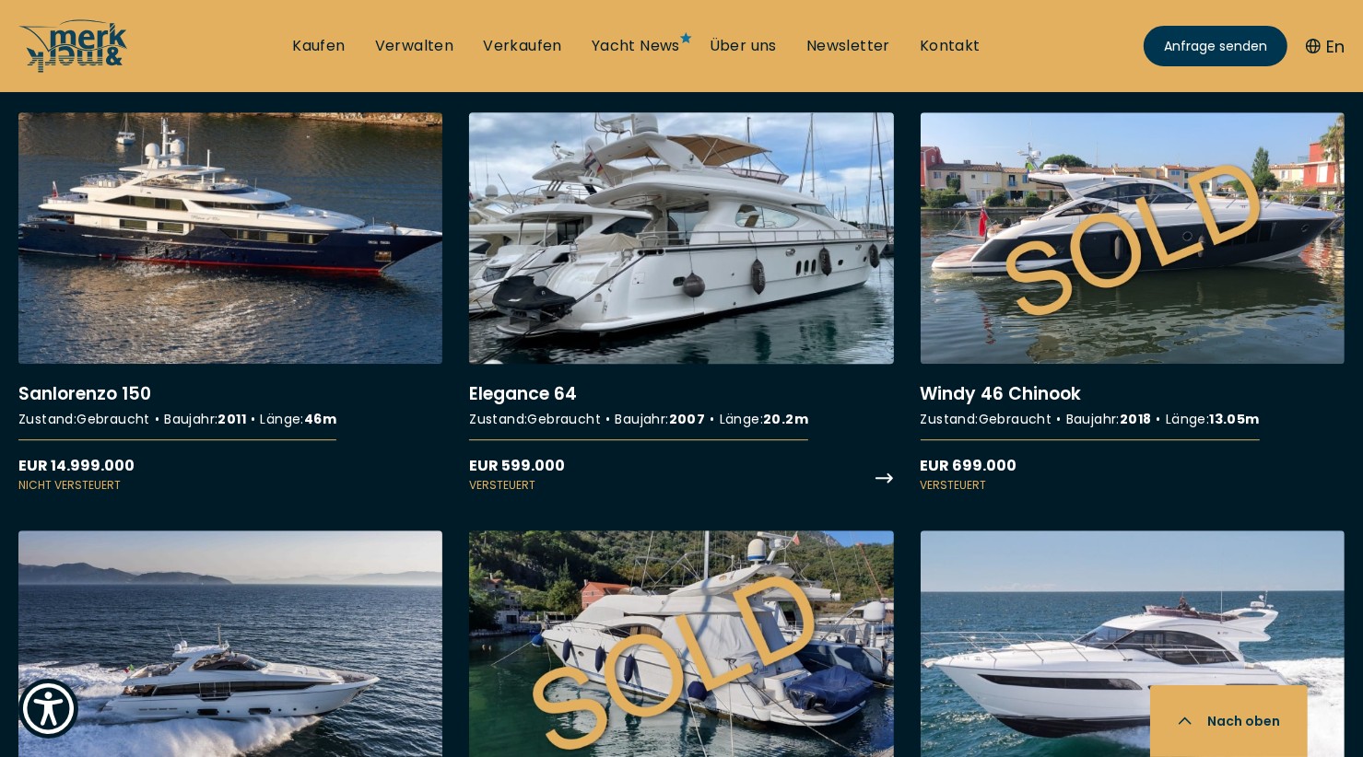
click at [671, 184] on link "More details about Elegance 64" at bounding box center [681, 302] width 424 height 381
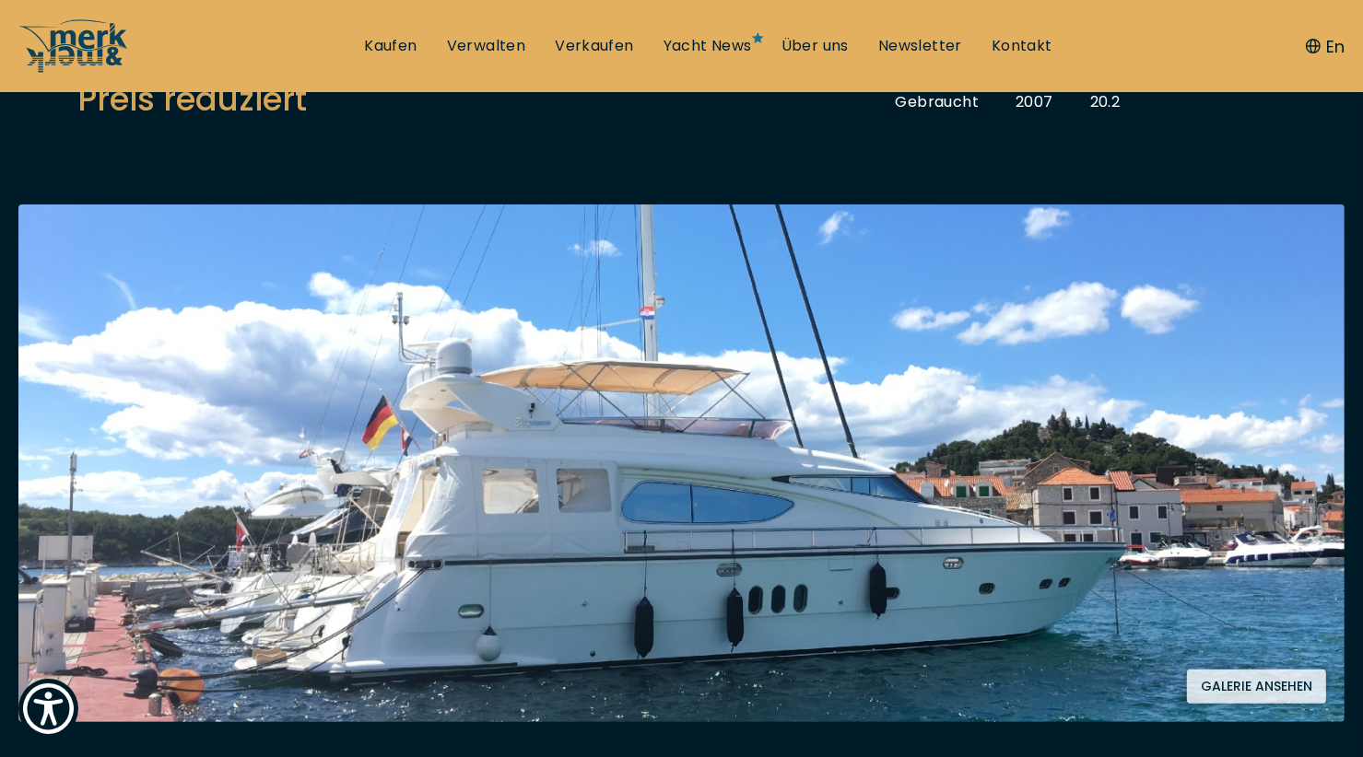
scroll to position [369, 0]
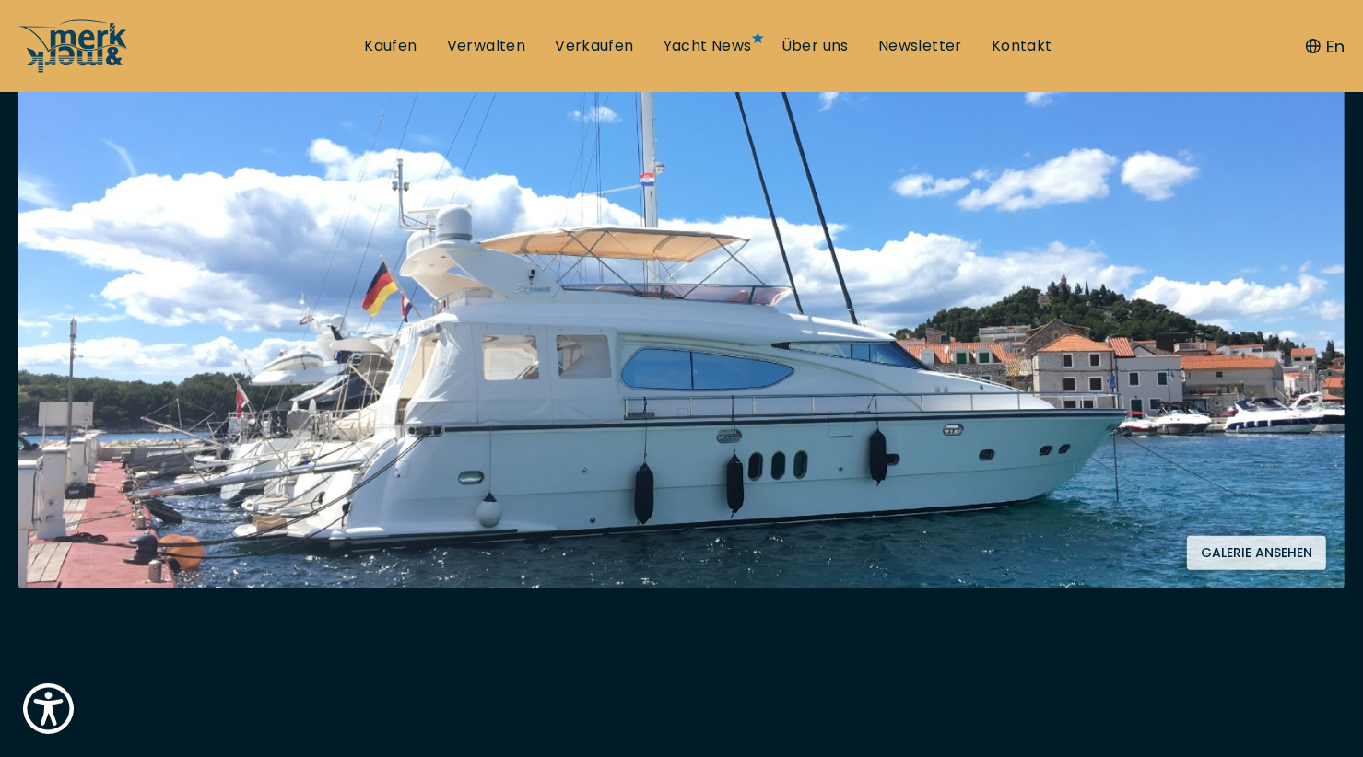
click at [1216, 538] on button "Galerie ansehen" at bounding box center [1256, 553] width 139 height 34
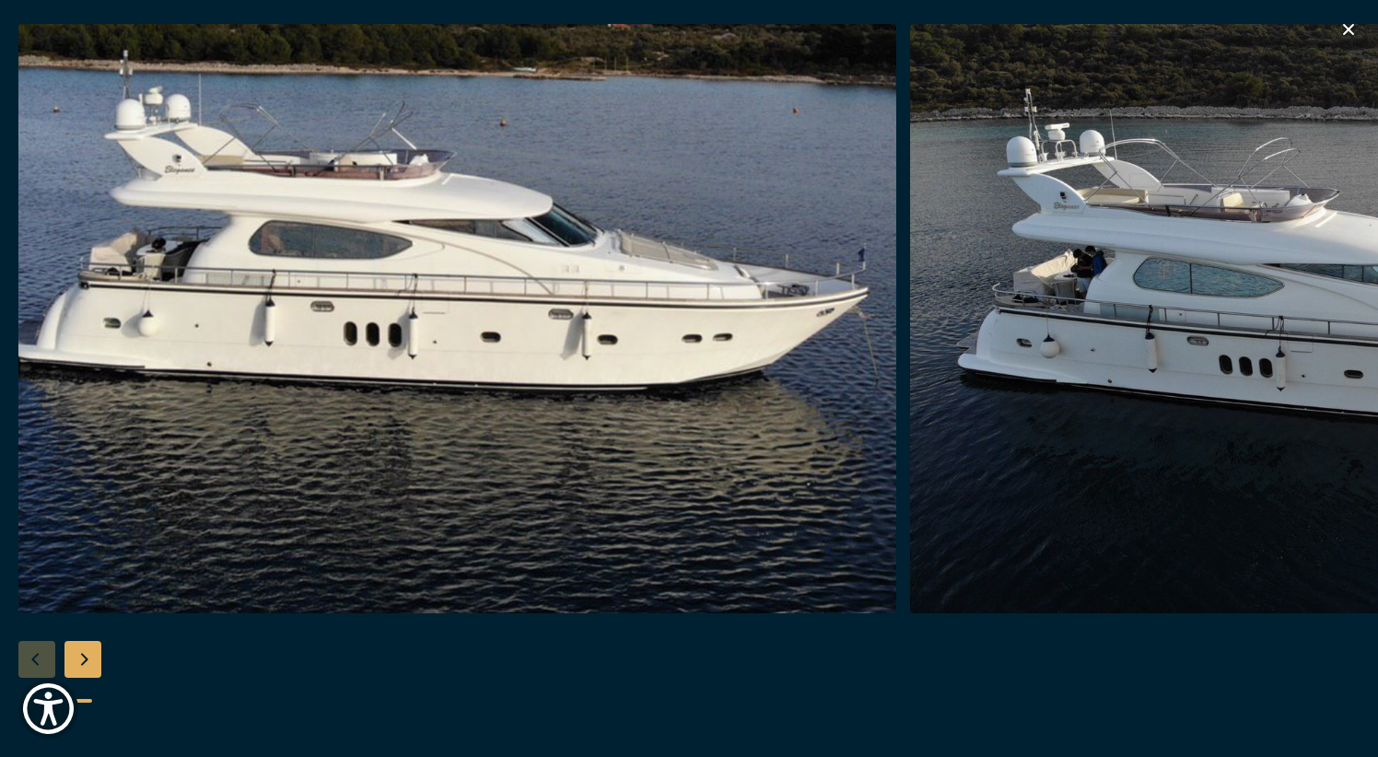
click at [88, 663] on div "Next slide" at bounding box center [82, 659] width 37 height 37
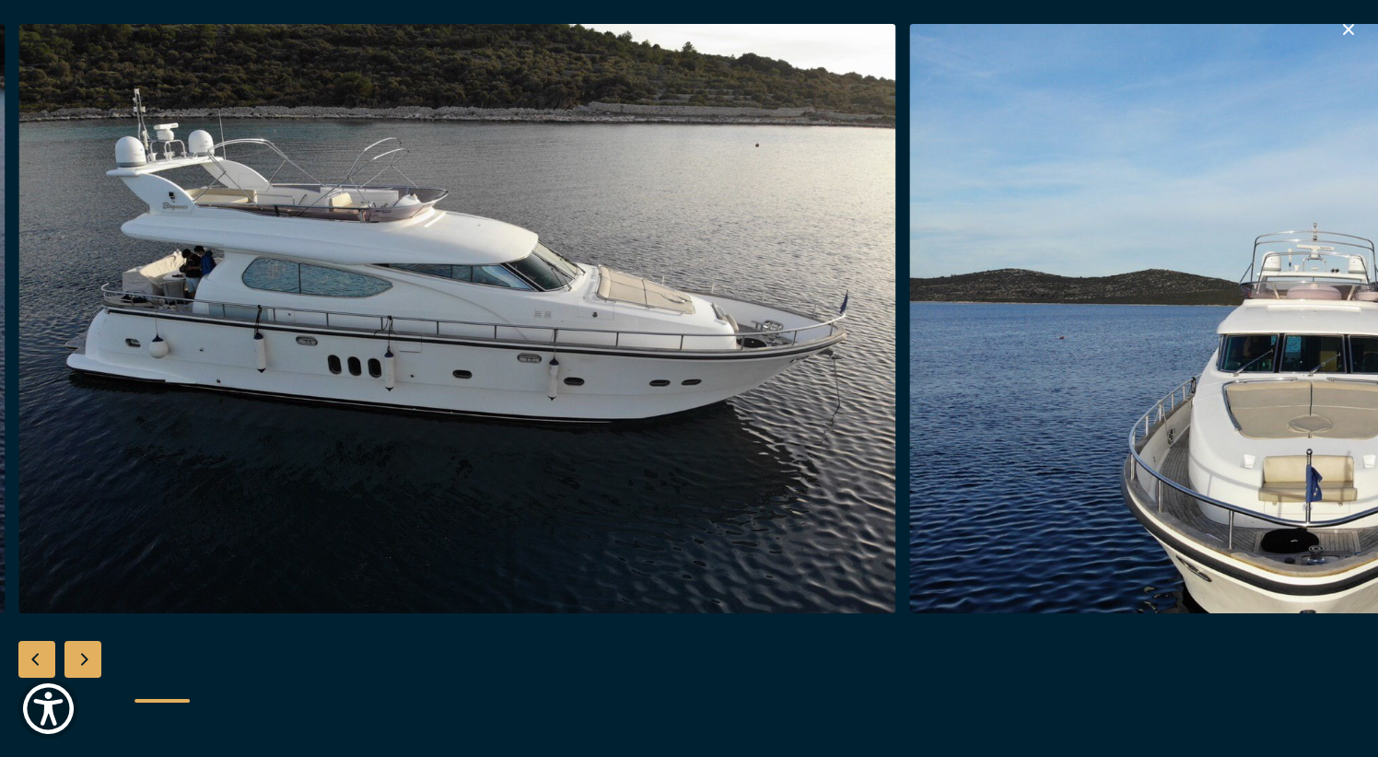
click at [88, 663] on div "Next slide" at bounding box center [82, 659] width 37 height 37
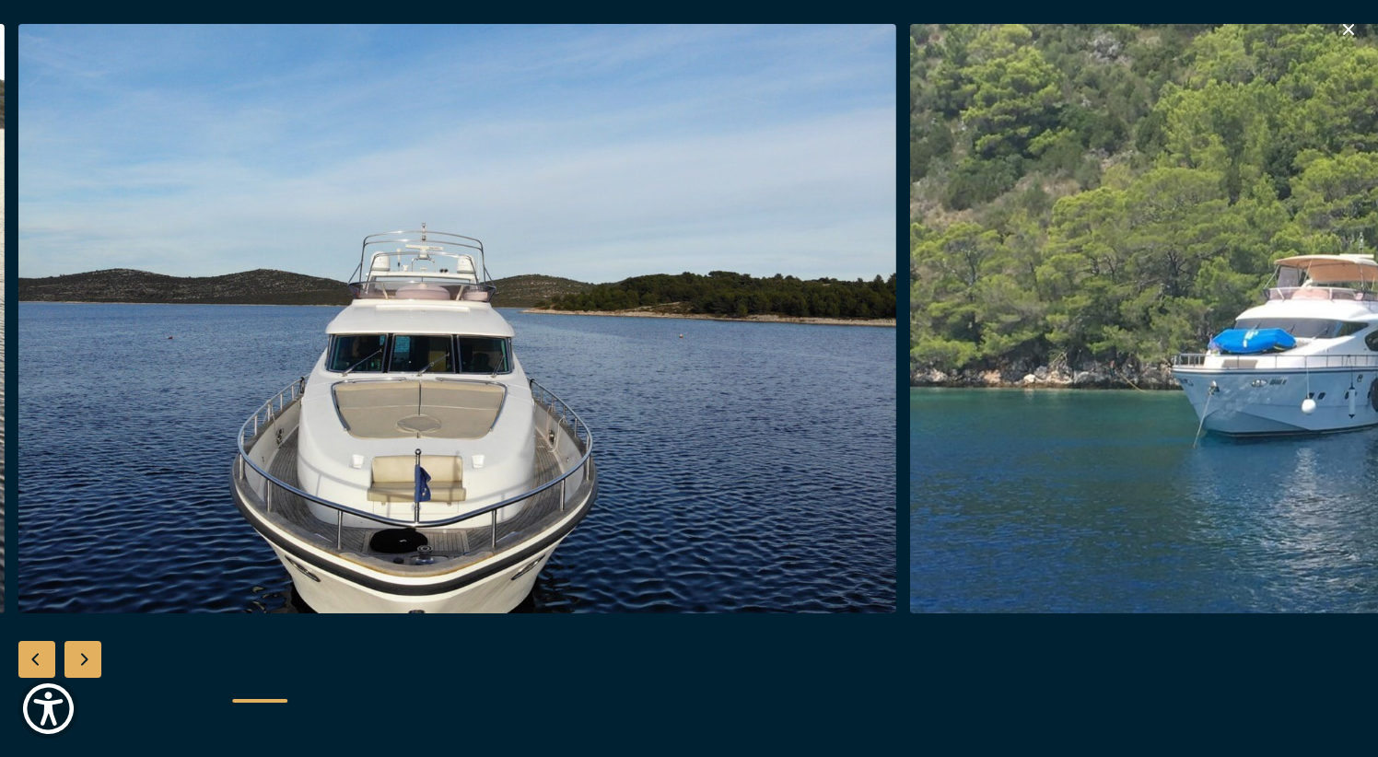
click at [88, 663] on div "Next slide" at bounding box center [82, 659] width 37 height 37
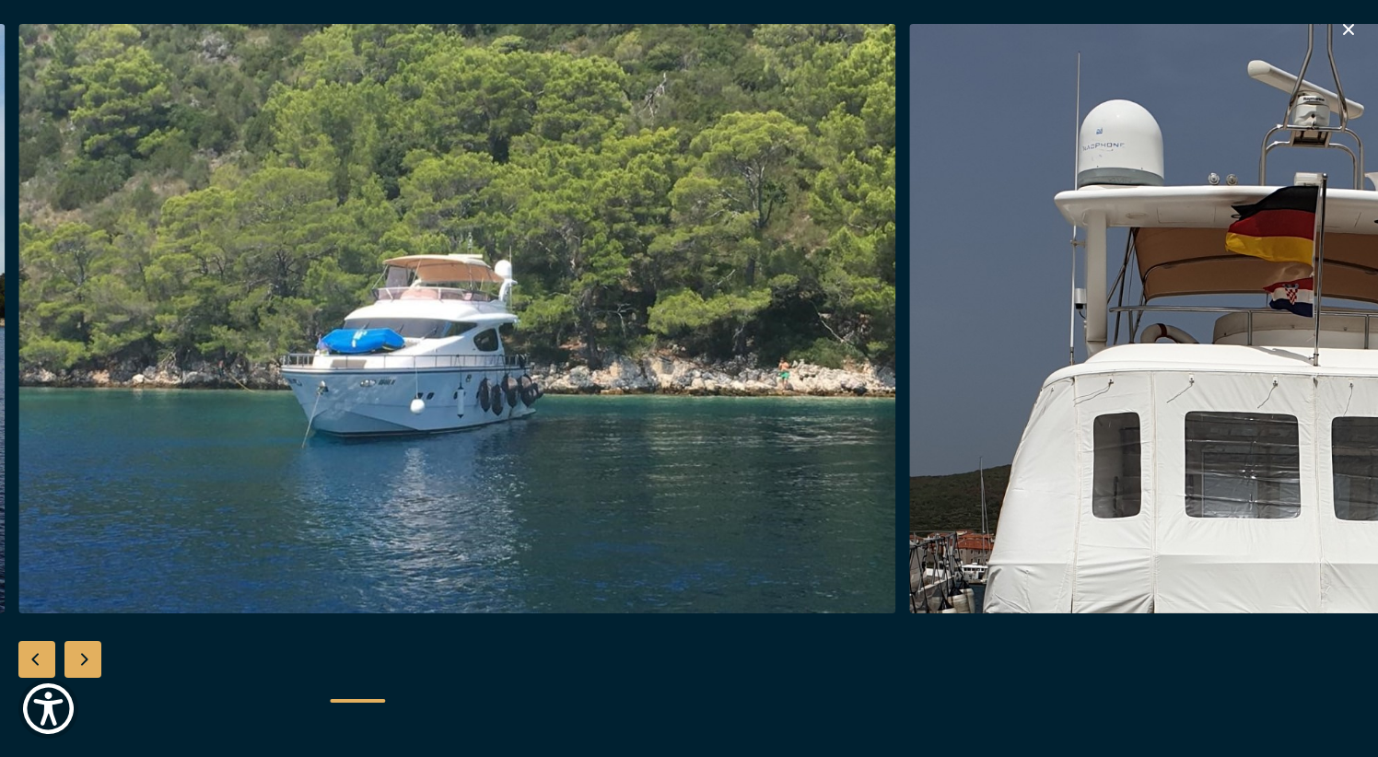
click at [88, 663] on div "Next slide" at bounding box center [82, 659] width 37 height 37
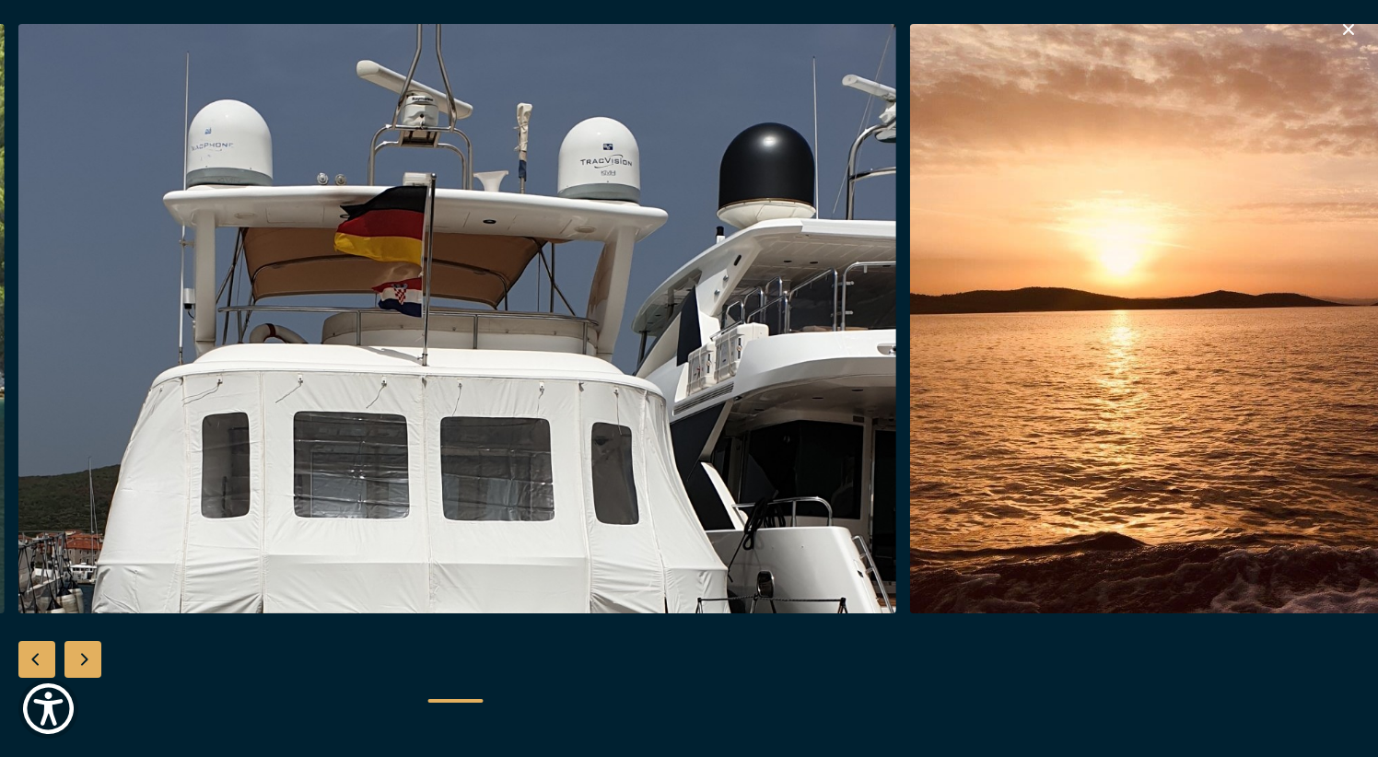
click at [88, 663] on div "Next slide" at bounding box center [82, 659] width 37 height 37
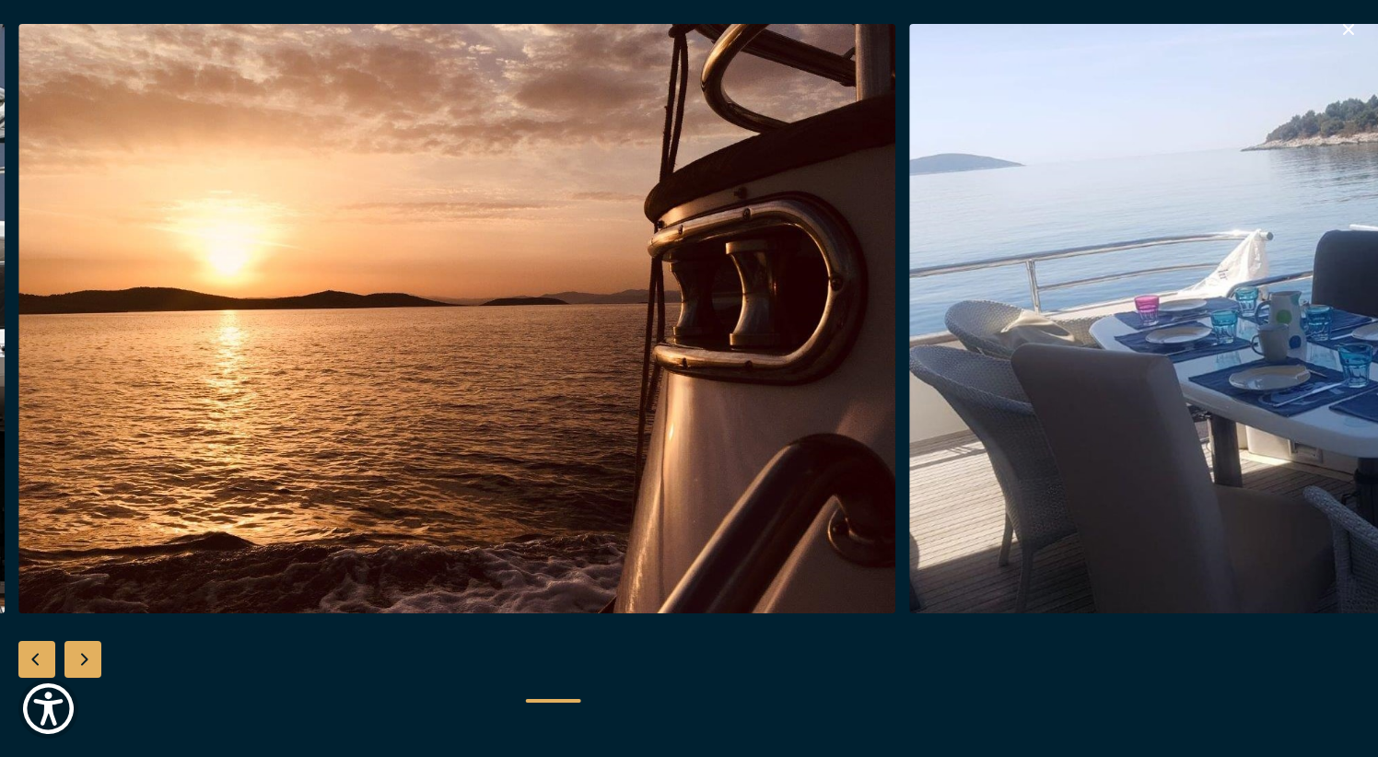
click at [88, 663] on div "Next slide" at bounding box center [82, 659] width 37 height 37
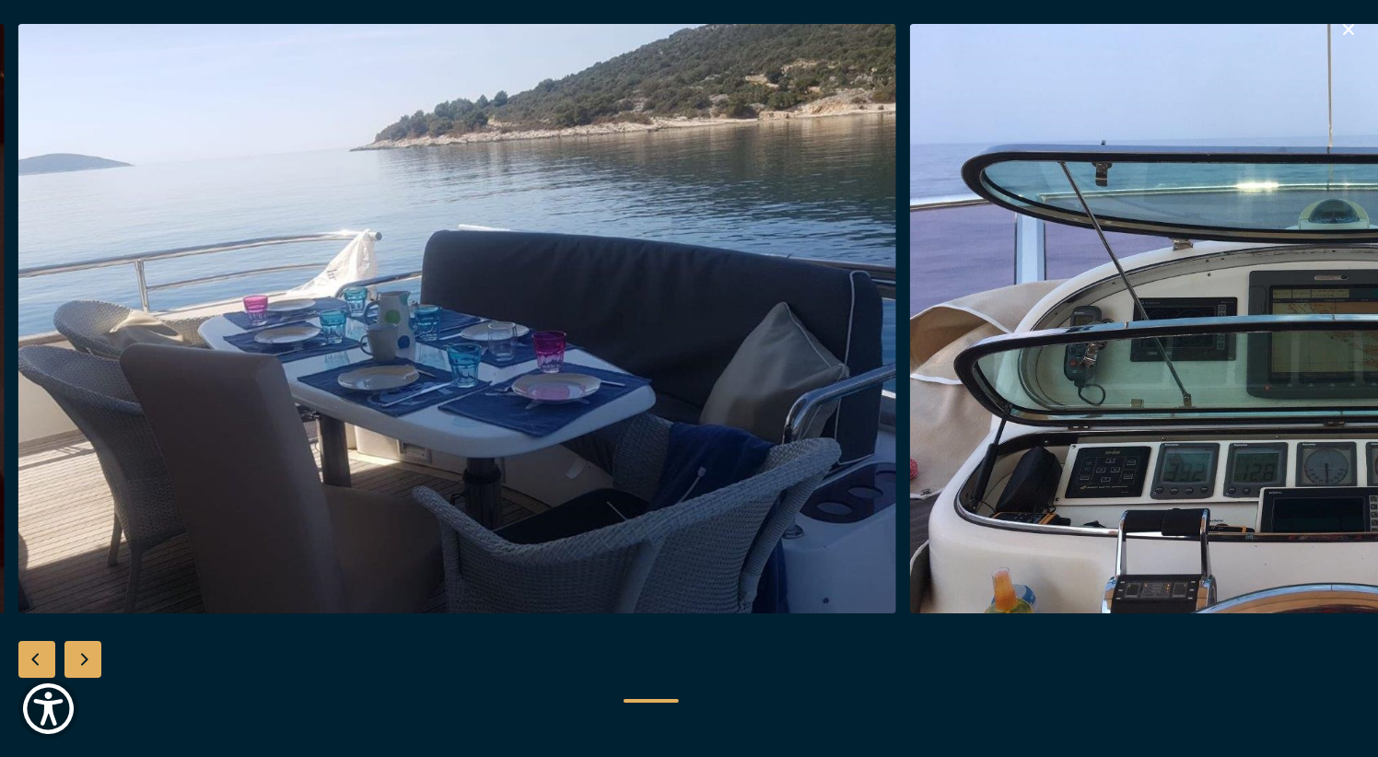
click at [88, 663] on div "Next slide" at bounding box center [82, 659] width 37 height 37
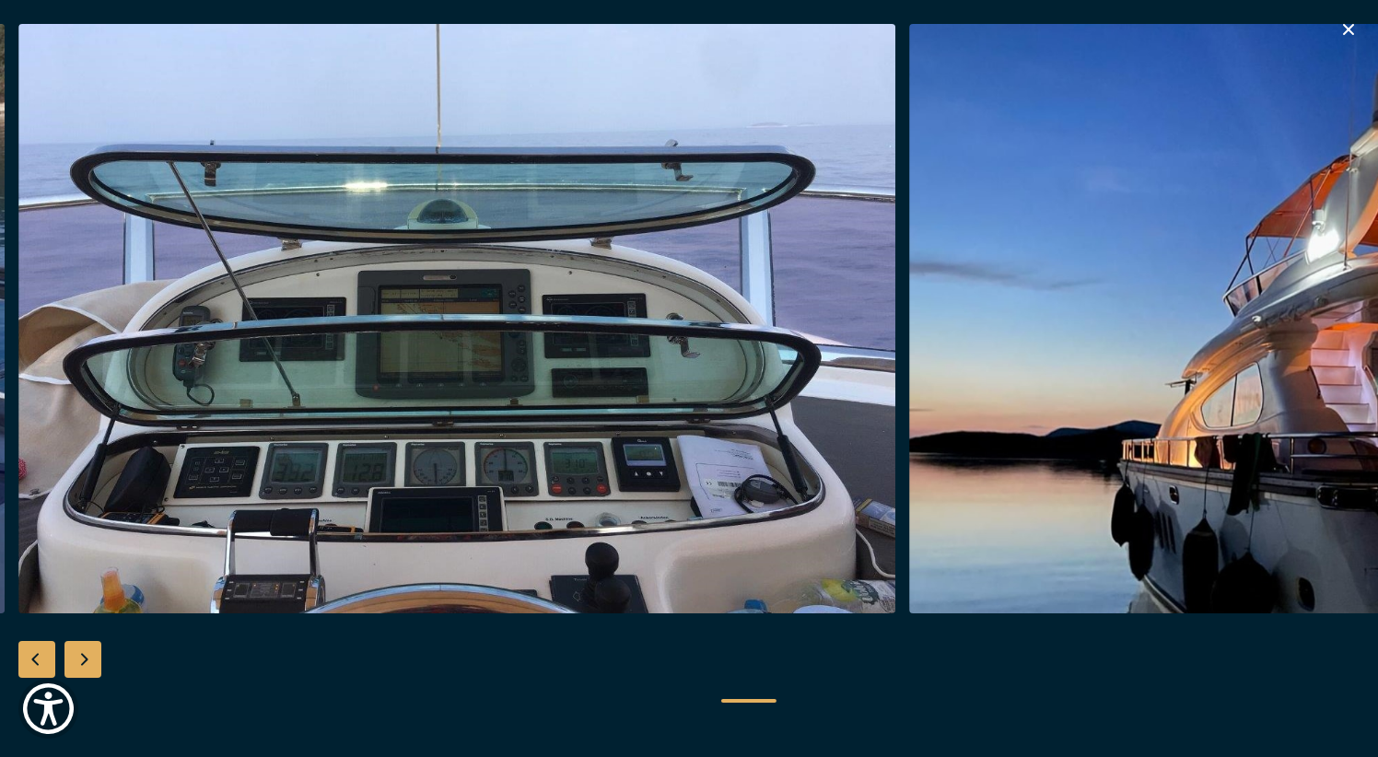
click at [88, 663] on div "Next slide" at bounding box center [82, 659] width 37 height 37
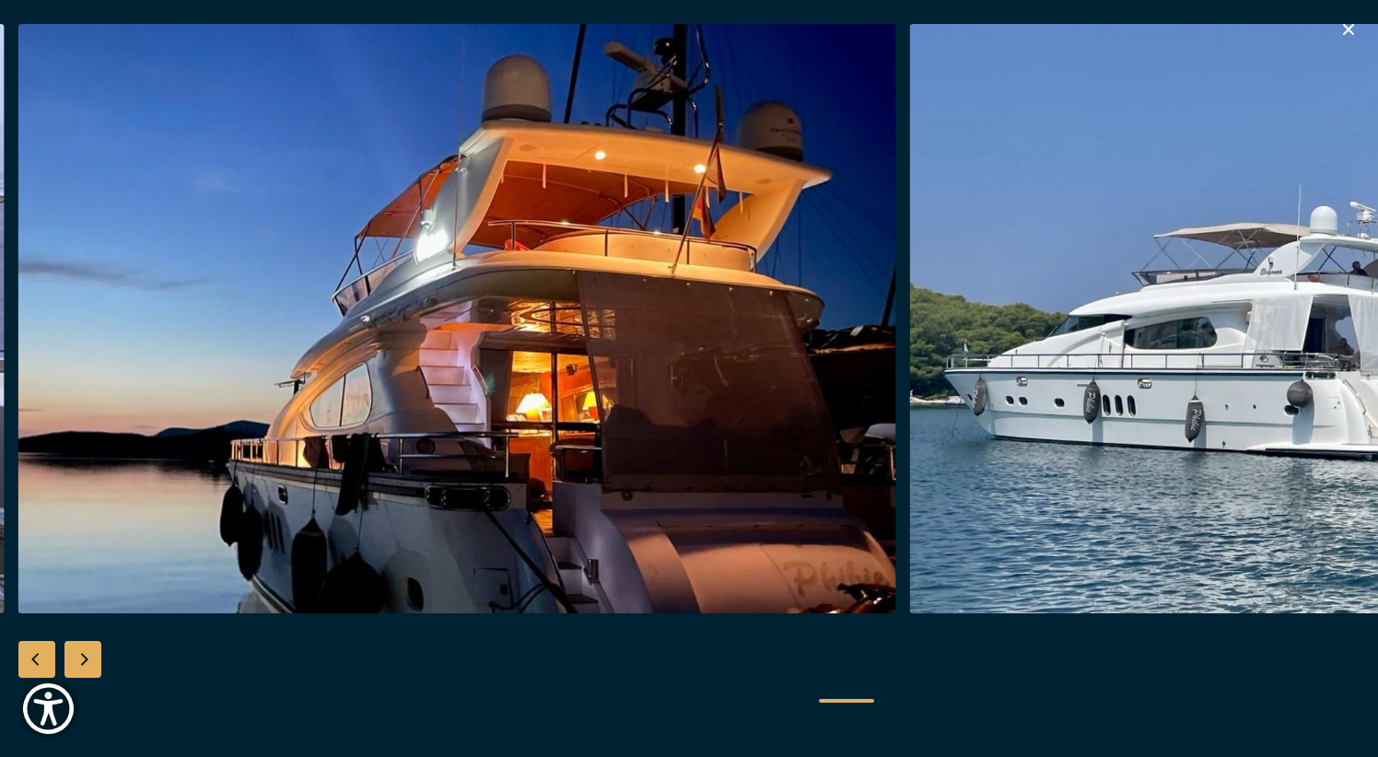
click at [88, 663] on div "Next slide" at bounding box center [82, 659] width 37 height 37
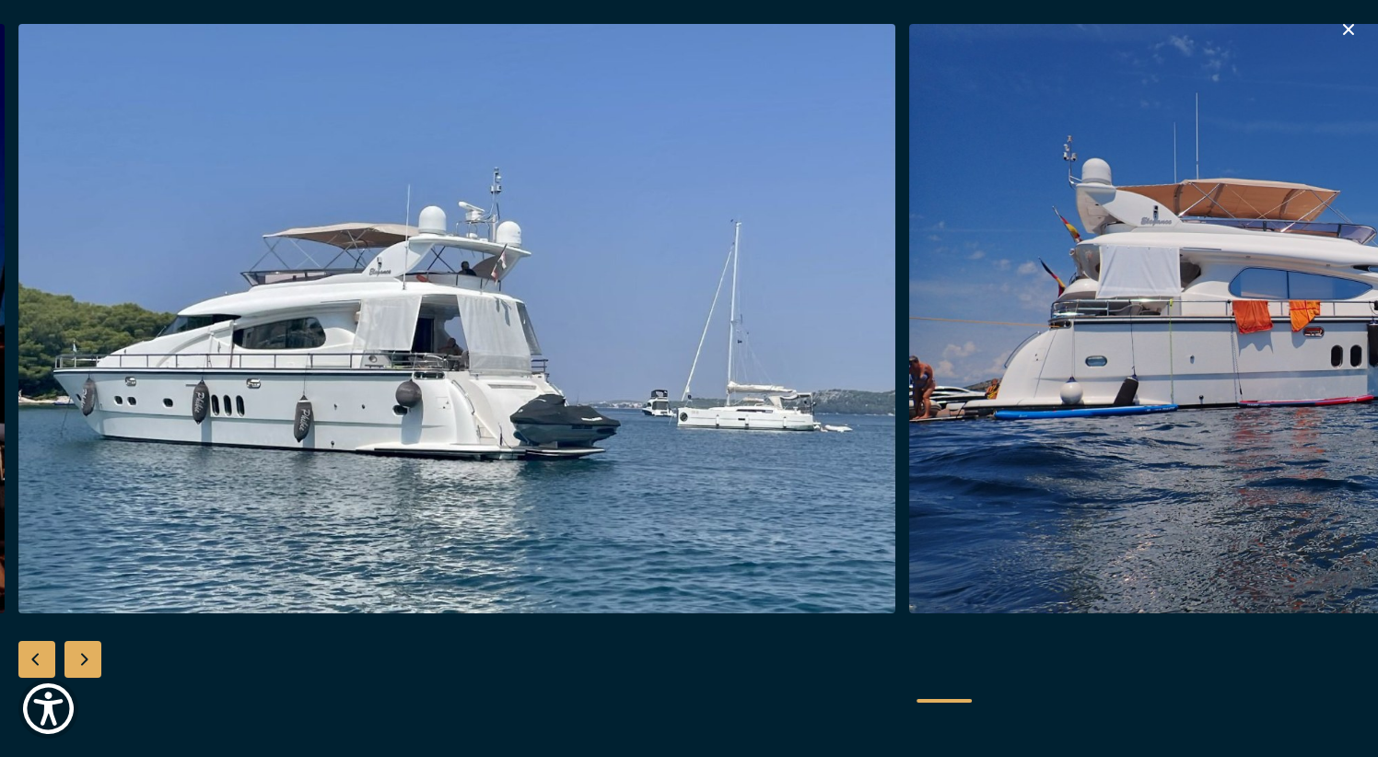
click at [88, 663] on div "Next slide" at bounding box center [82, 659] width 37 height 37
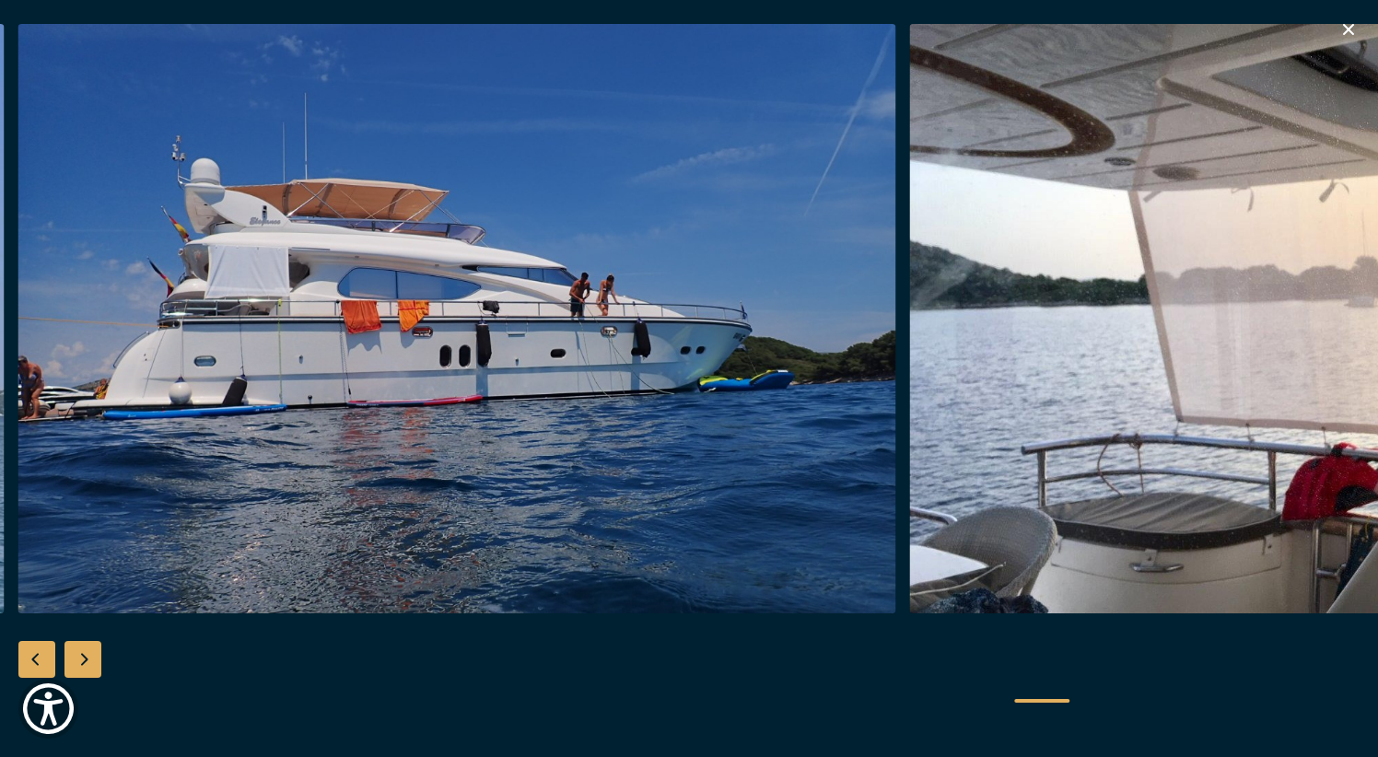
click at [88, 663] on div "Next slide" at bounding box center [82, 659] width 37 height 37
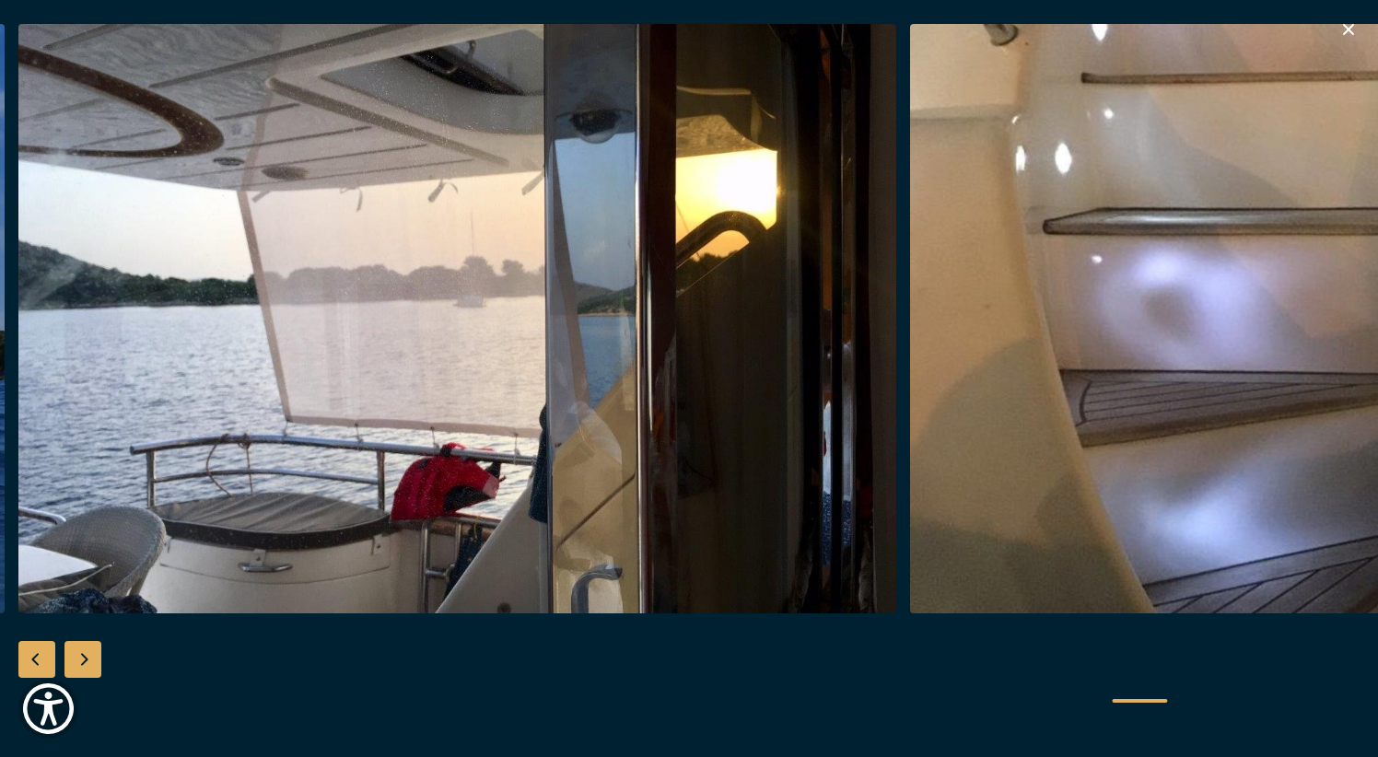
click at [88, 663] on div "Next slide" at bounding box center [82, 659] width 37 height 37
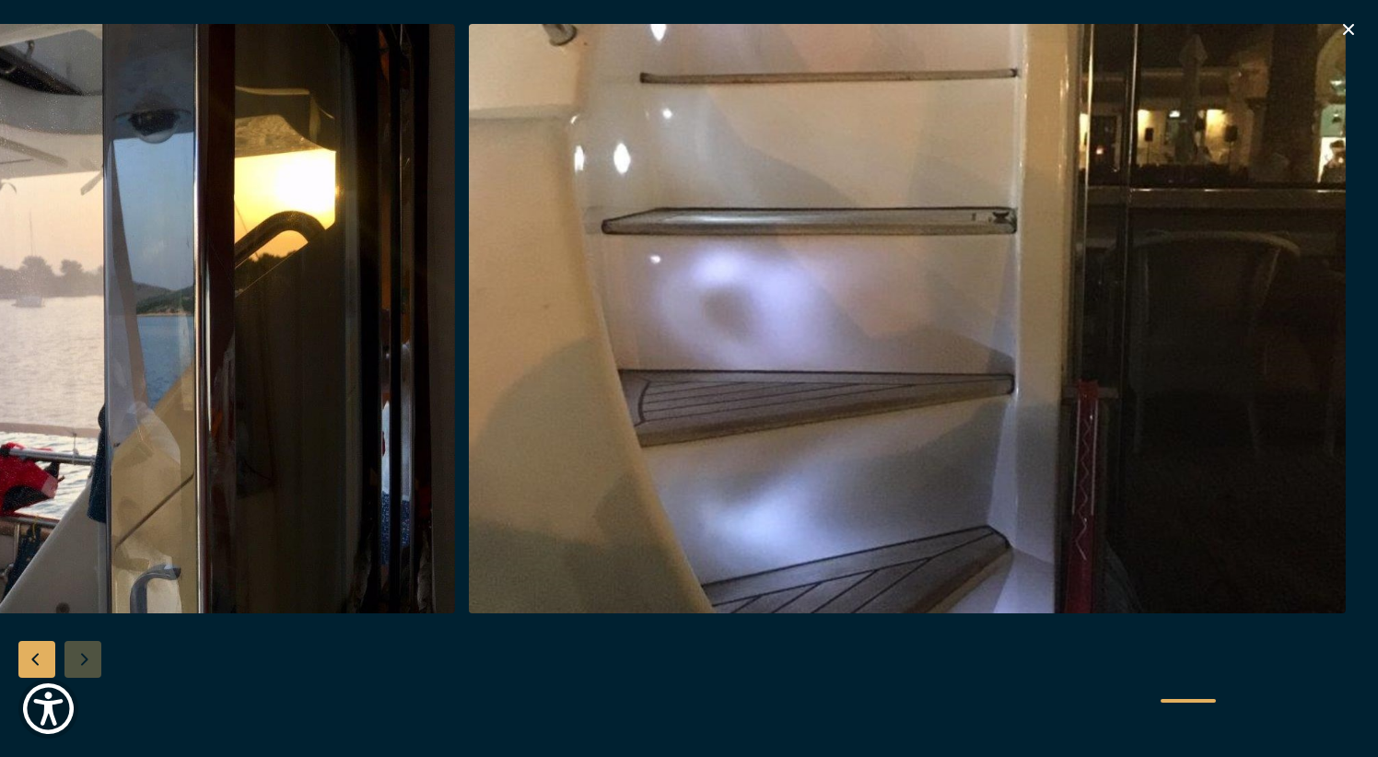
click at [88, 663] on div at bounding box center [689, 378] width 1378 height 709
click at [1348, 37] on icon "button" at bounding box center [1349, 29] width 22 height 22
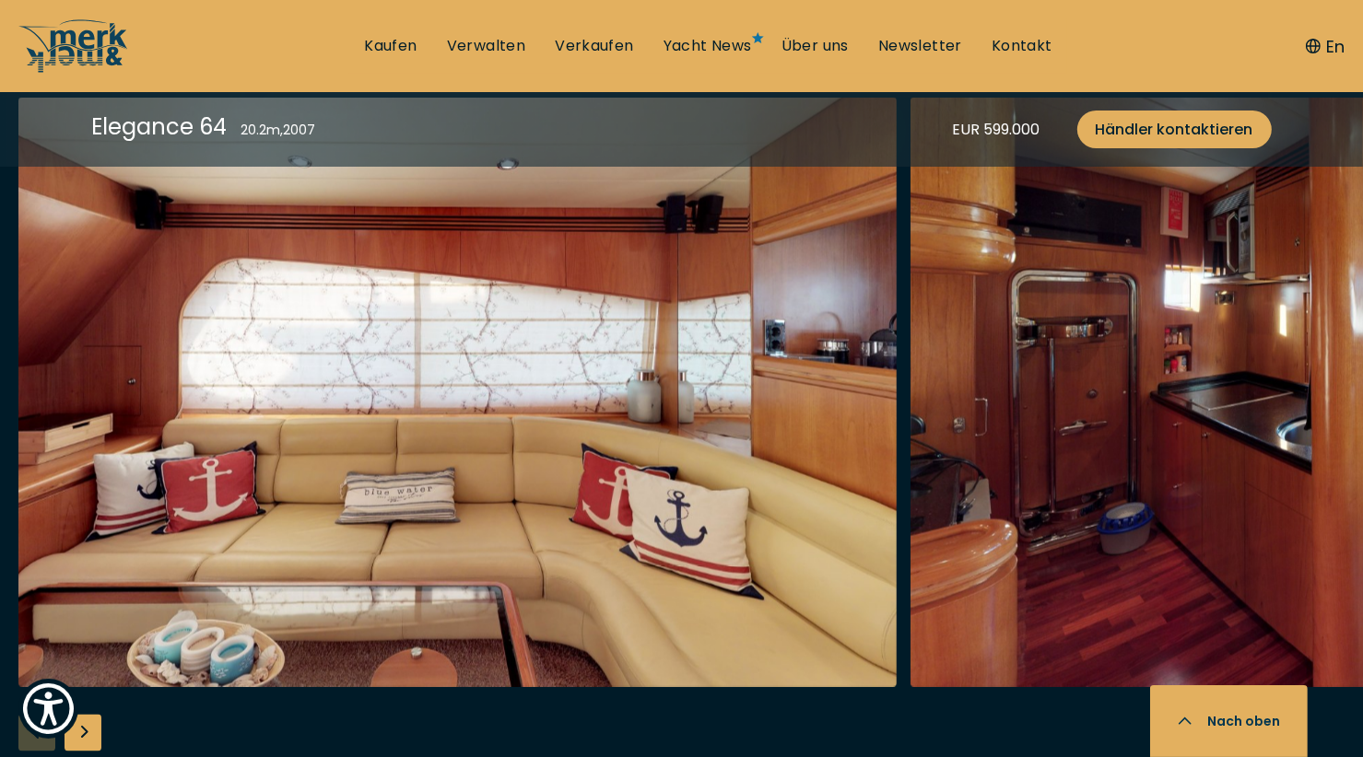
scroll to position [3040, 0]
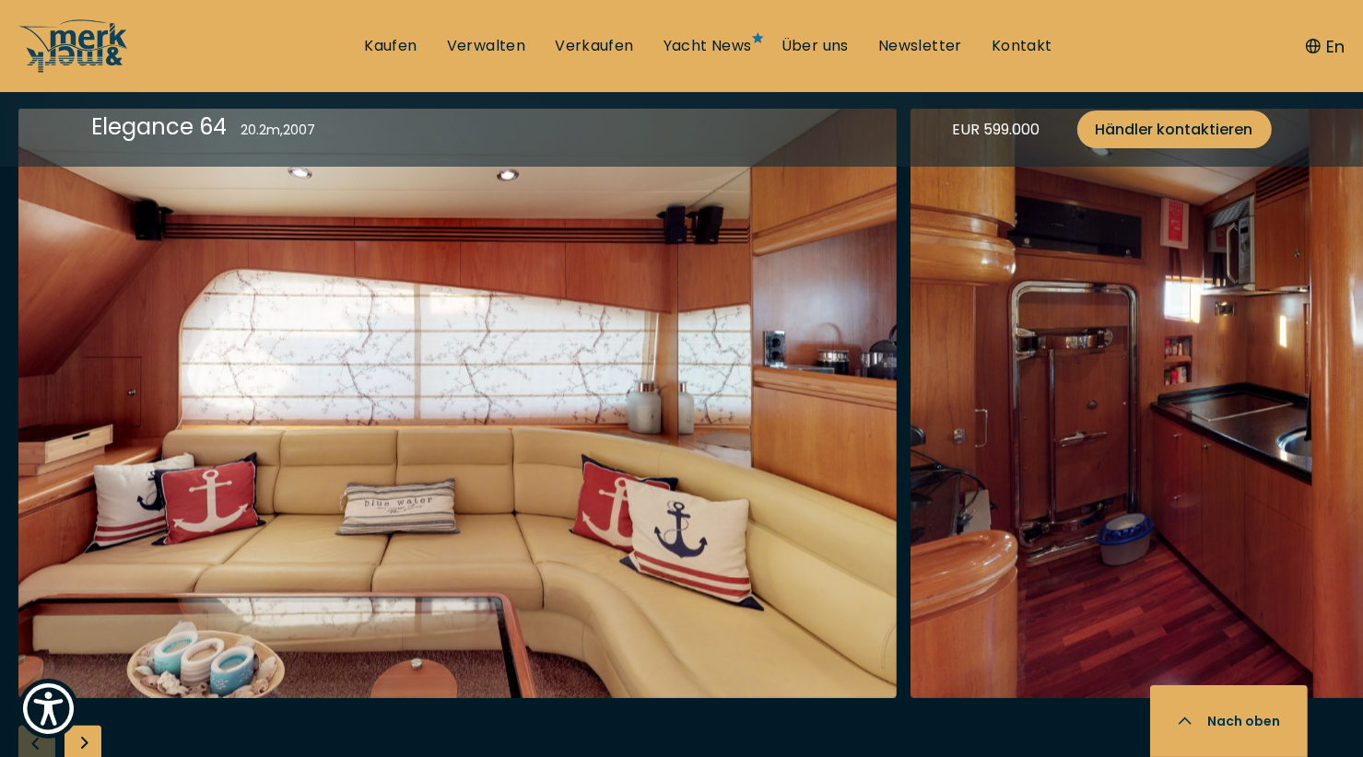
click at [88, 744] on div "Next slide" at bounding box center [82, 744] width 37 height 37
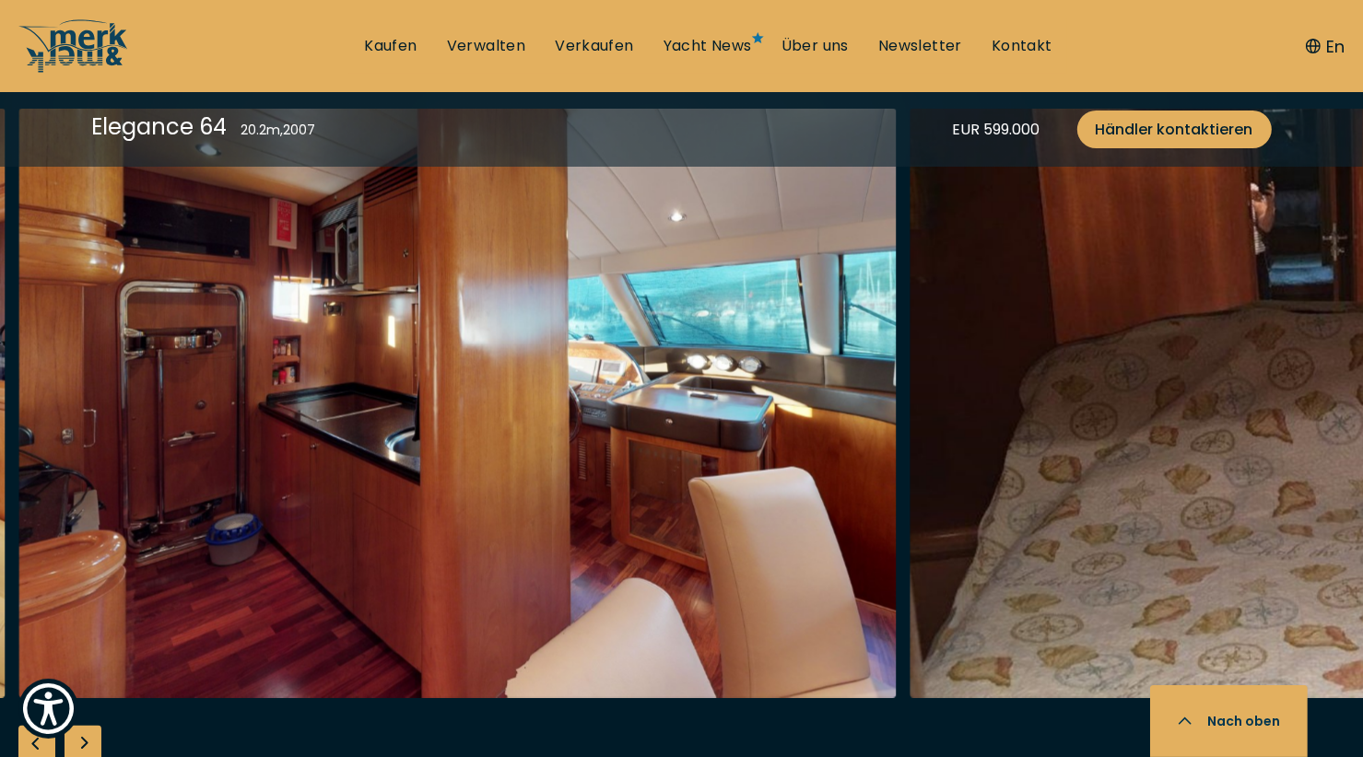
click at [88, 744] on div "Next slide" at bounding box center [82, 744] width 37 height 37
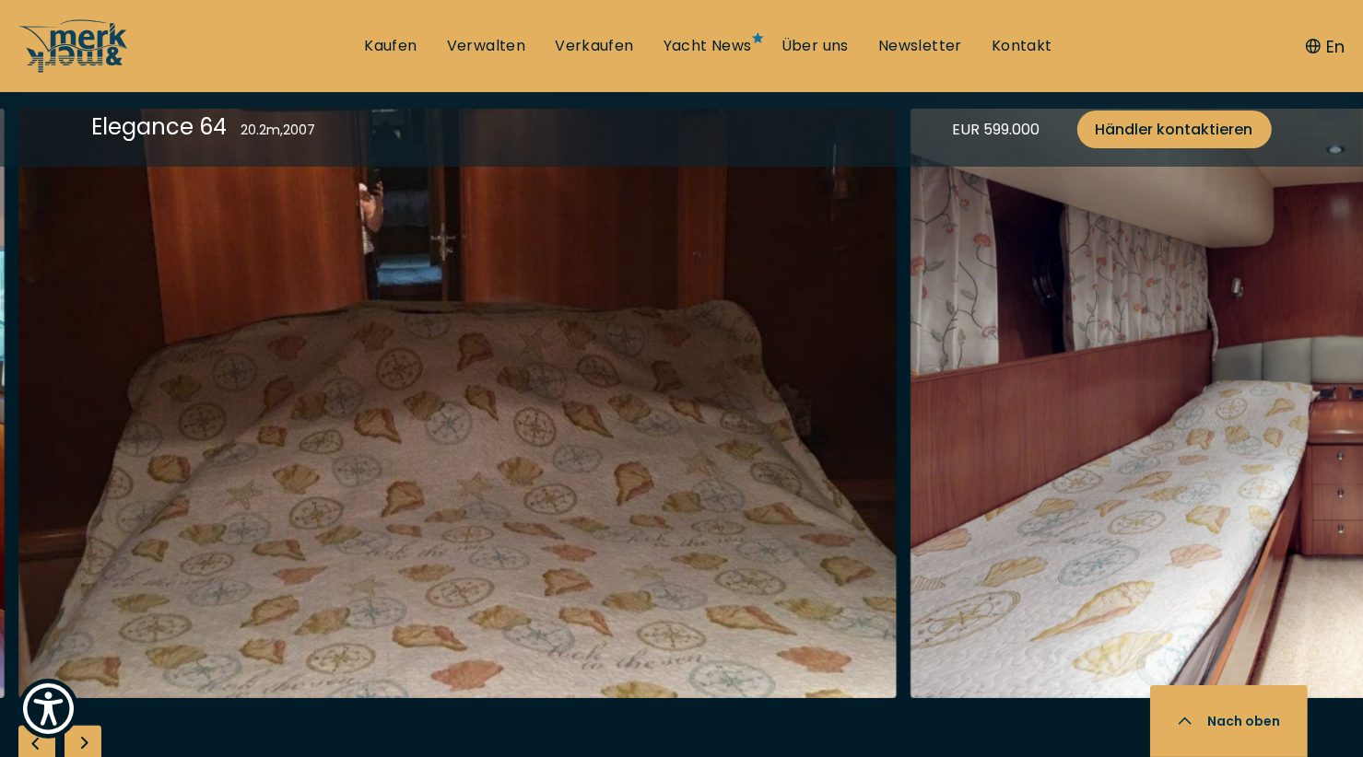
click at [88, 744] on div "Next slide" at bounding box center [82, 744] width 37 height 37
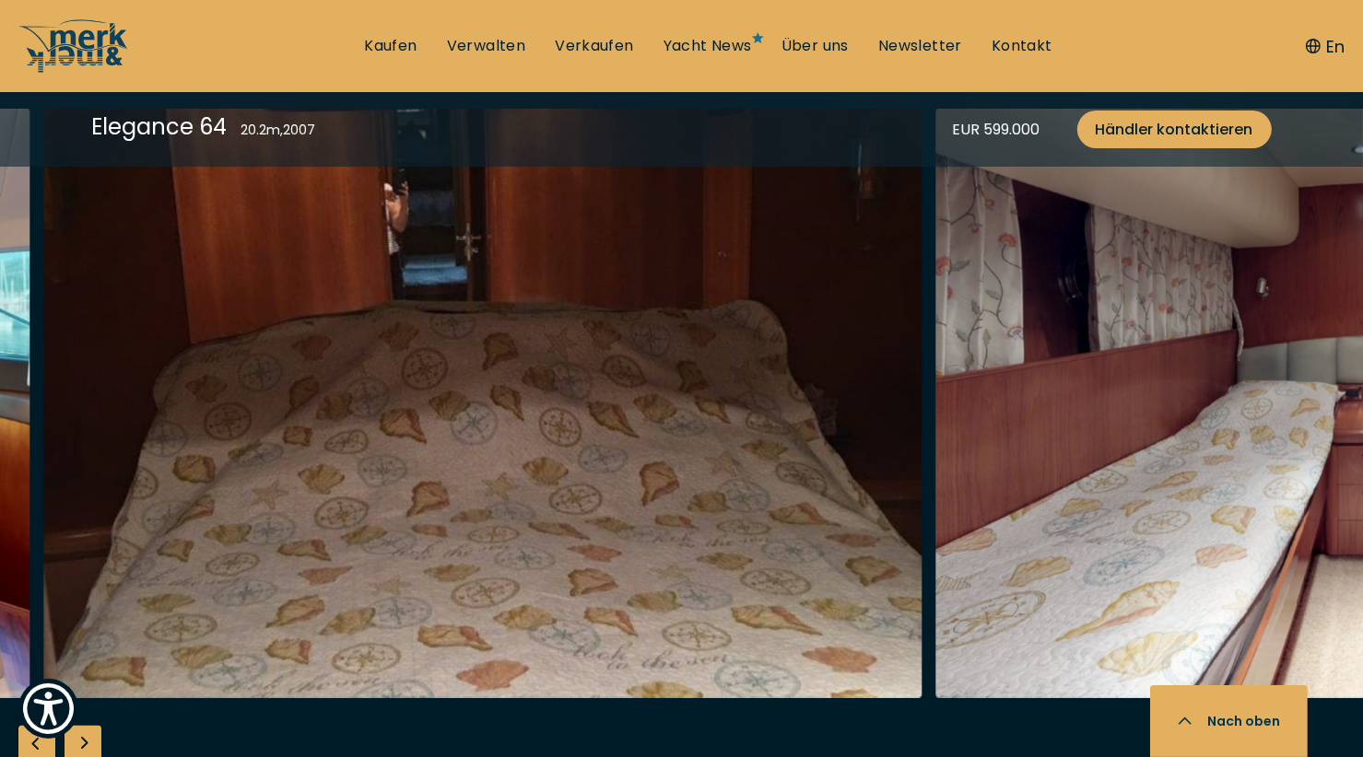
click at [88, 744] on div "Next slide" at bounding box center [82, 744] width 37 height 37
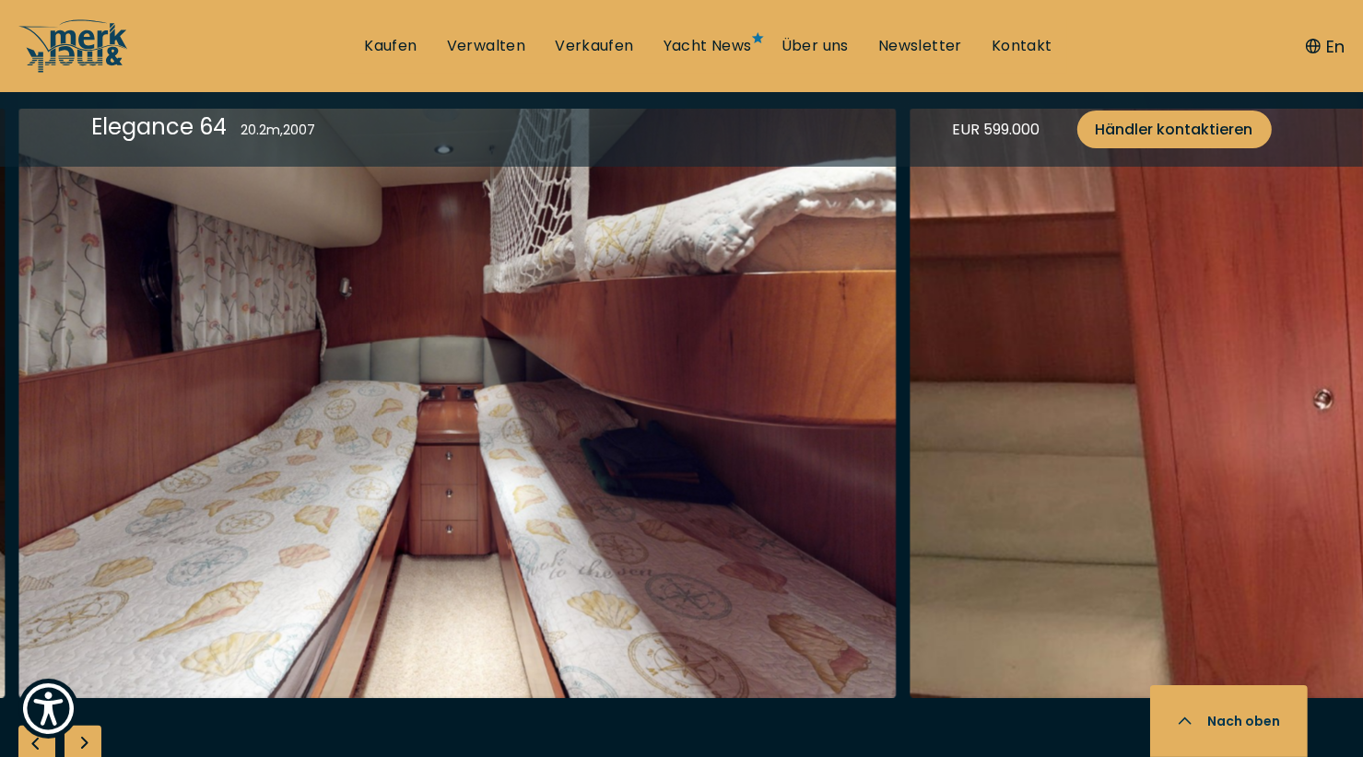
click at [88, 744] on div "Next slide" at bounding box center [82, 744] width 37 height 37
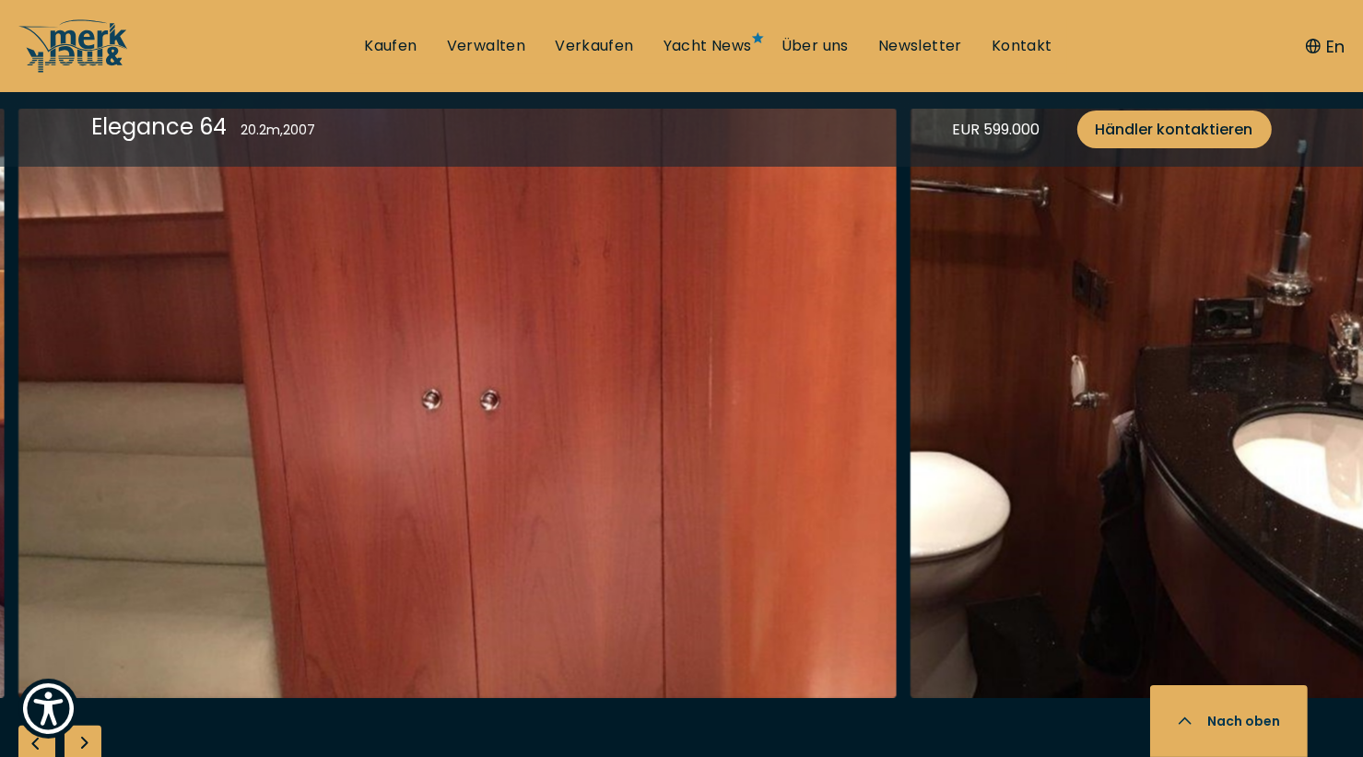
click at [88, 744] on div "Next slide" at bounding box center [82, 744] width 37 height 37
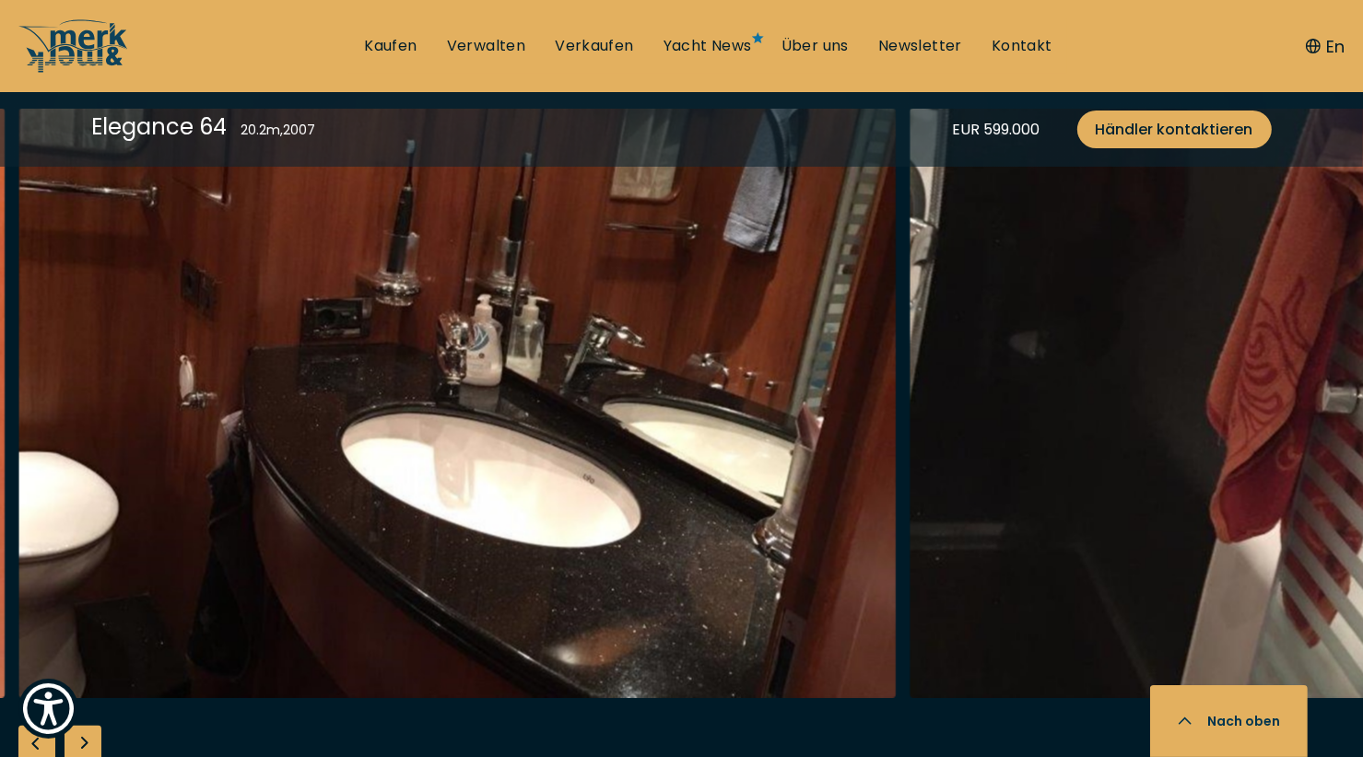
click at [88, 744] on div "Next slide" at bounding box center [82, 744] width 37 height 37
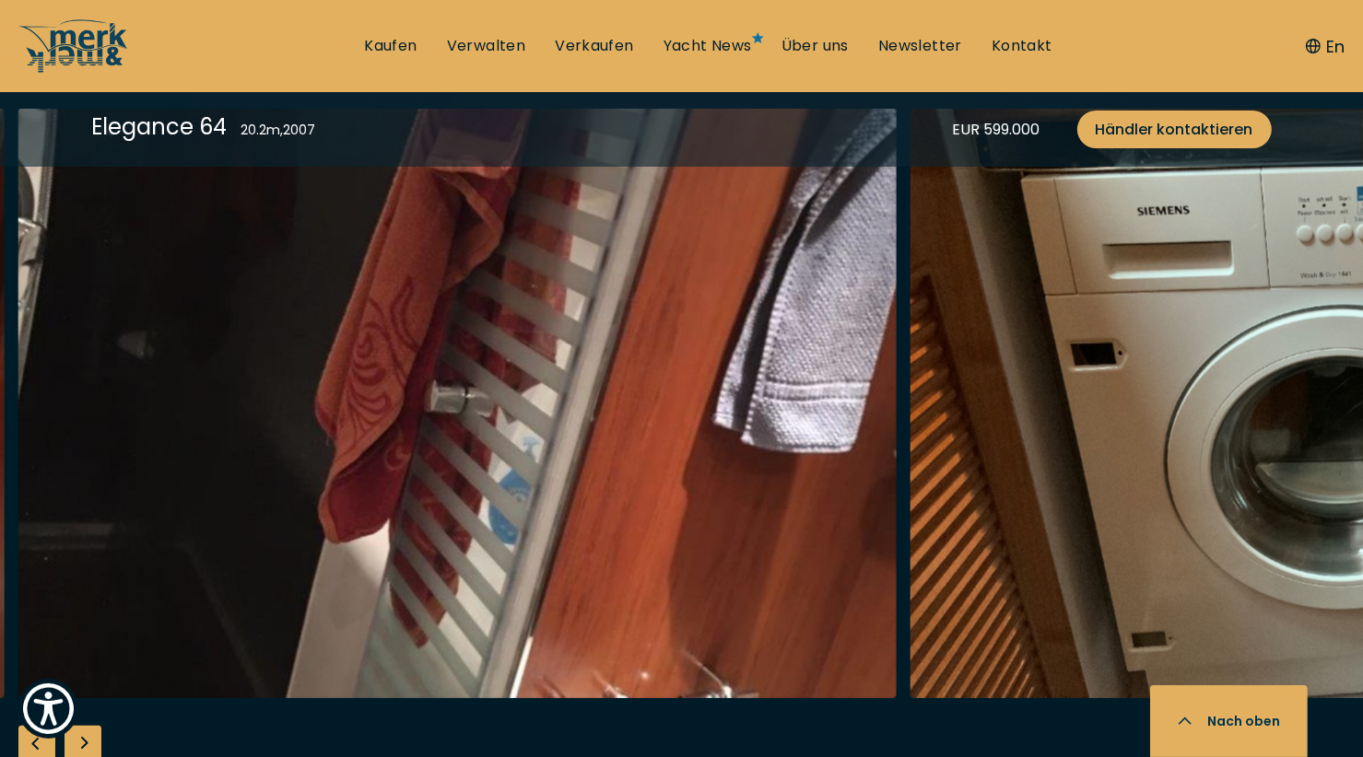
click at [88, 744] on div "Next slide" at bounding box center [82, 744] width 37 height 37
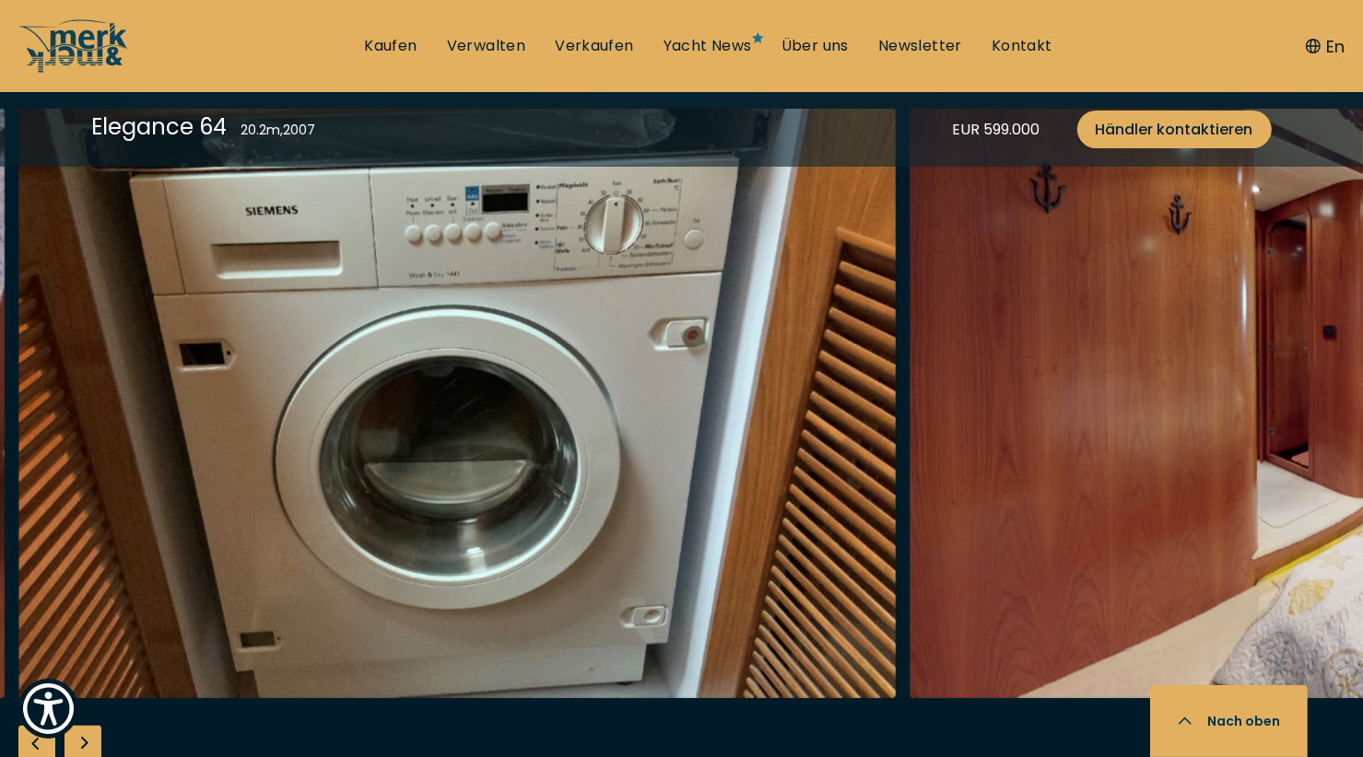
click at [88, 744] on div "Next slide" at bounding box center [82, 744] width 37 height 37
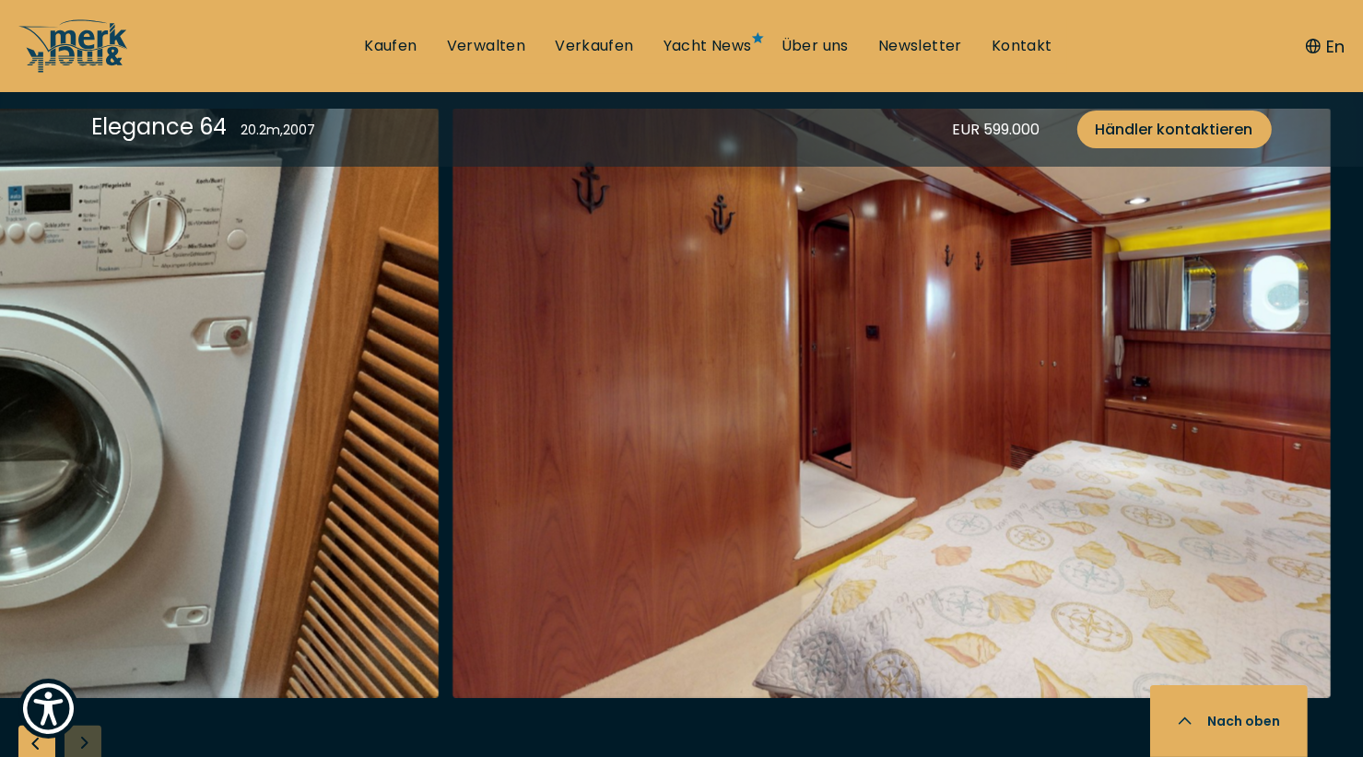
click at [88, 744] on div at bounding box center [681, 463] width 1363 height 709
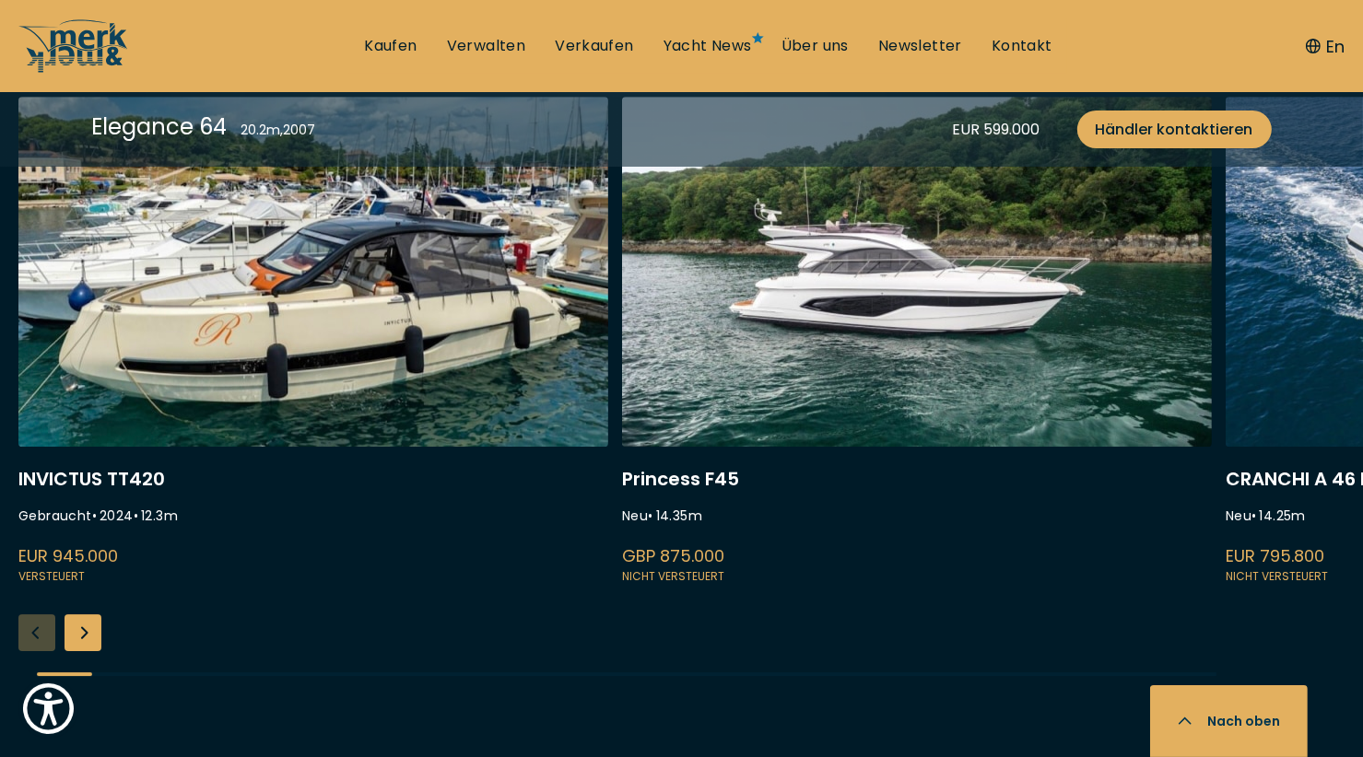
scroll to position [5528, 0]
